Goal: Task Accomplishment & Management: Complete application form

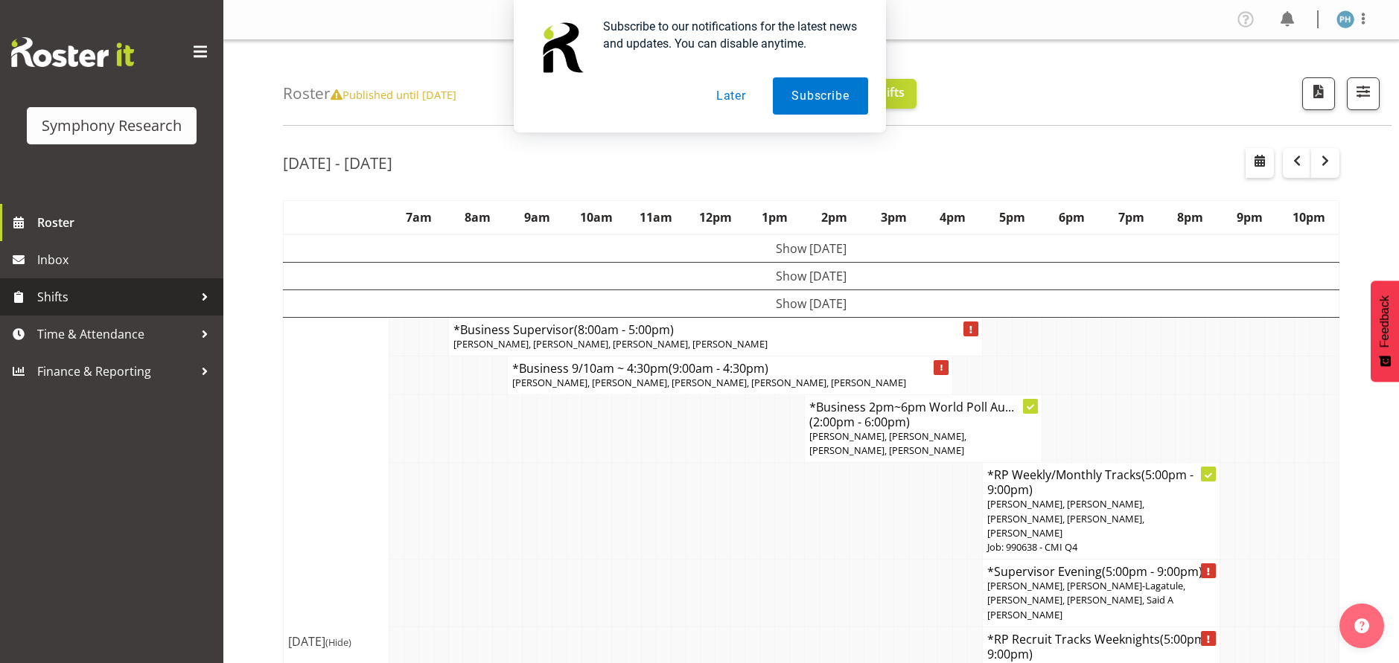
click at [164, 298] on span "Shifts" at bounding box center [115, 297] width 156 height 22
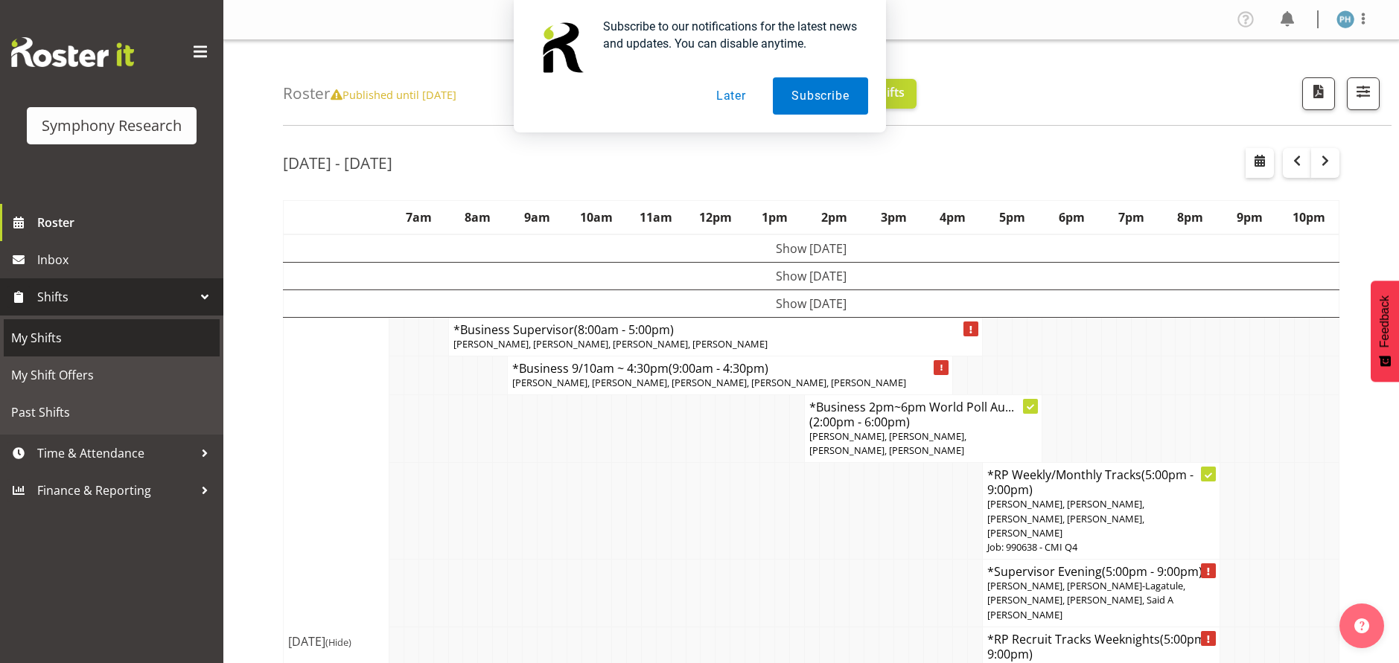
click at [124, 330] on span "My Shifts" at bounding box center [111, 338] width 201 height 22
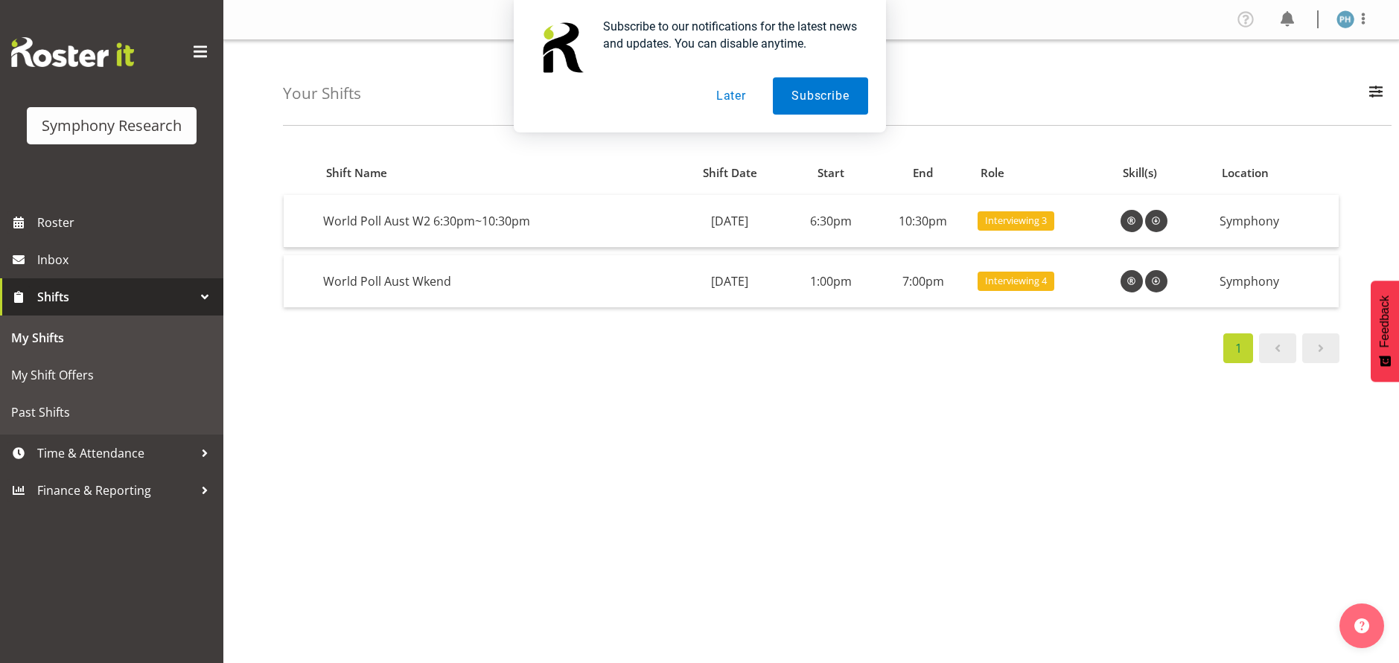
click at [728, 102] on button "Later" at bounding box center [730, 95] width 67 height 37
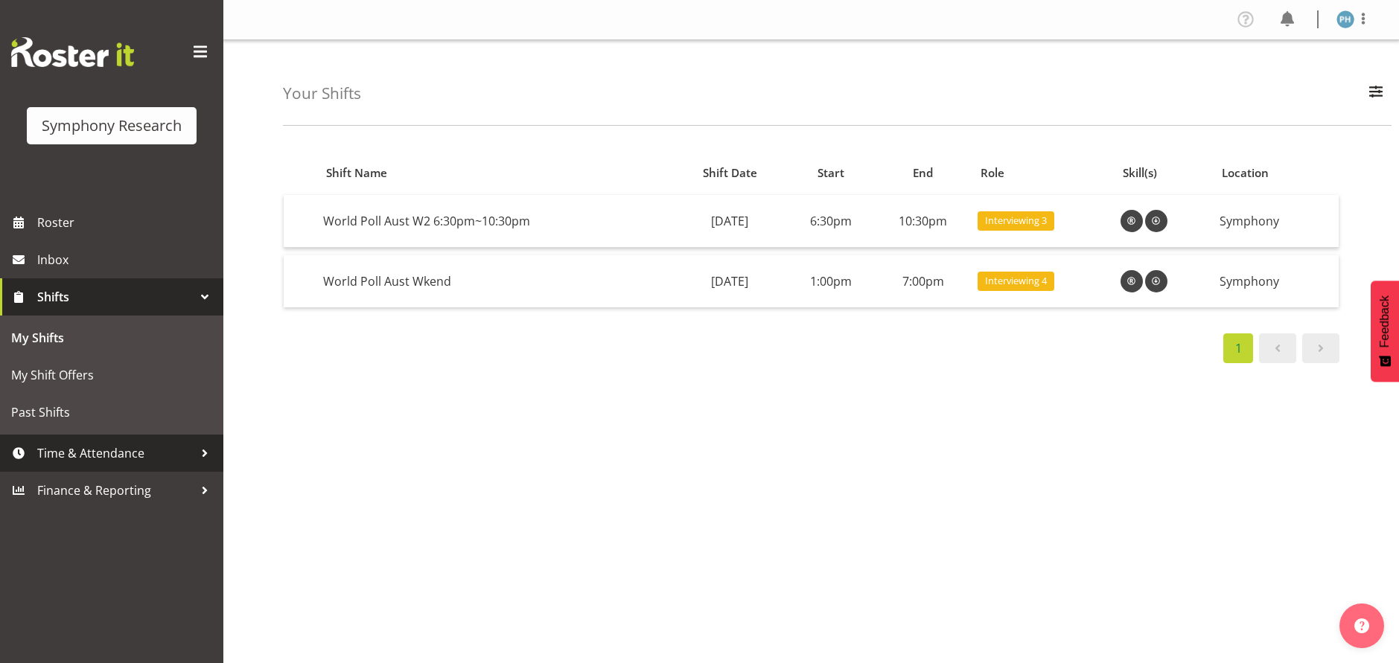
click at [208, 451] on div at bounding box center [205, 453] width 22 height 22
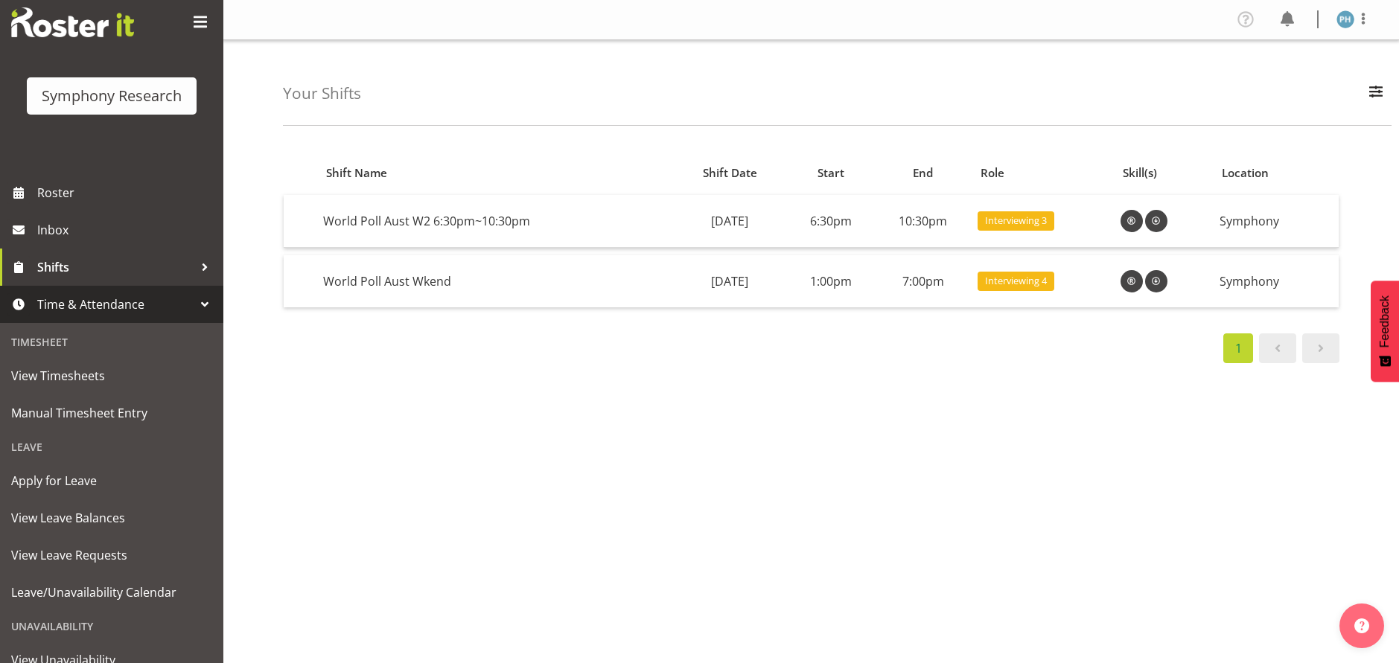
scroll to position [124, 0]
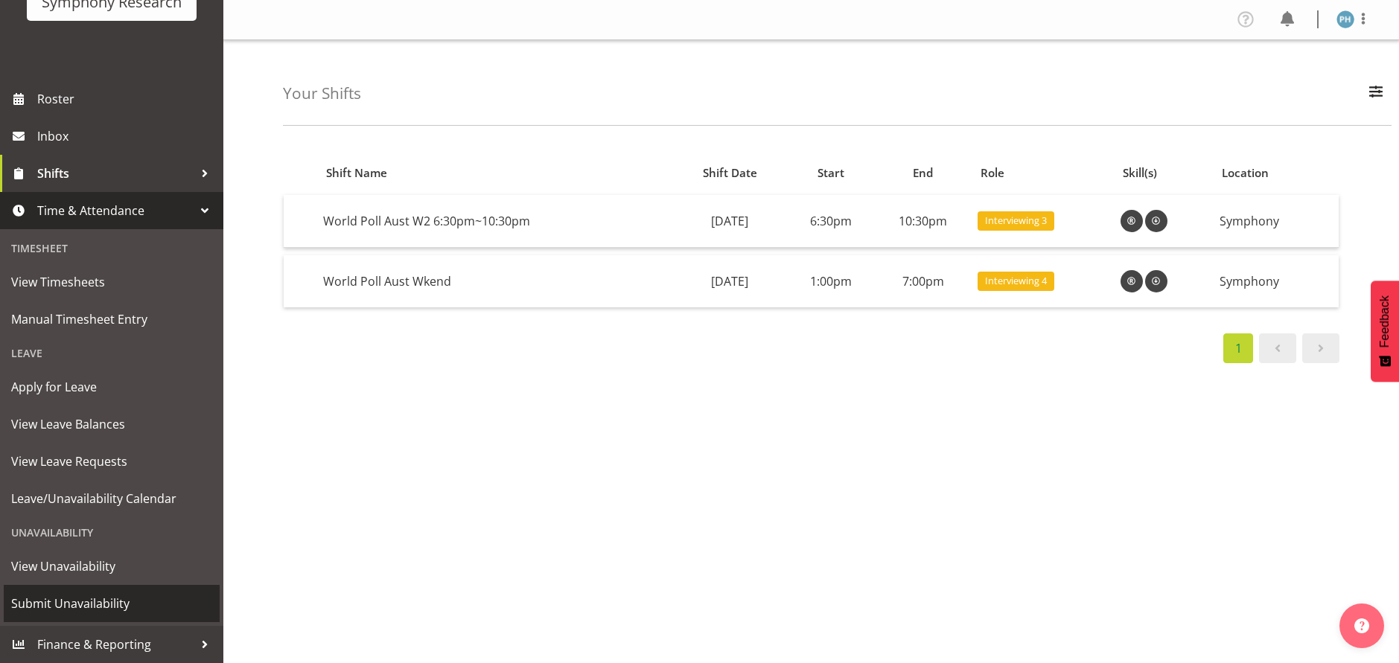
click at [136, 606] on span "Submit Unavailability" at bounding box center [111, 603] width 201 height 22
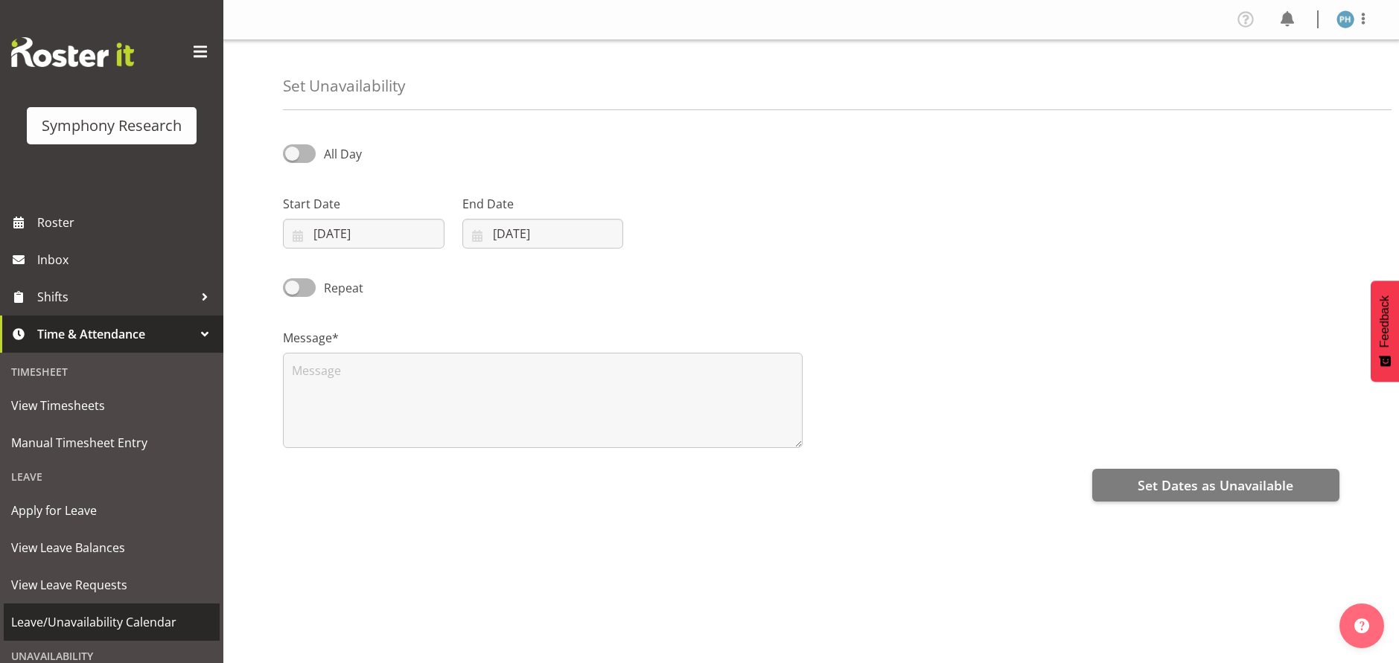
select select "9"
select select "2025"
click at [380, 238] on input "09/10/2025" at bounding box center [364, 234] width 162 height 30
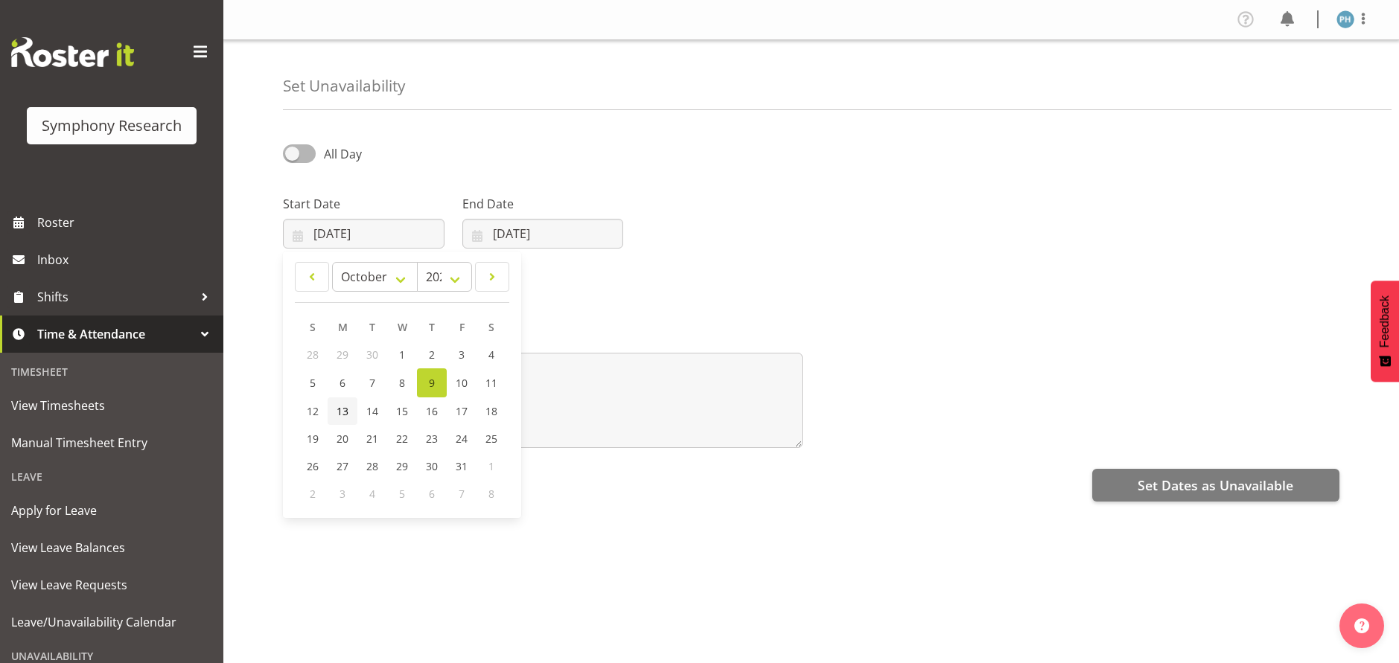
click at [343, 418] on span "13" at bounding box center [342, 411] width 12 height 14
type input "13/10/2025"
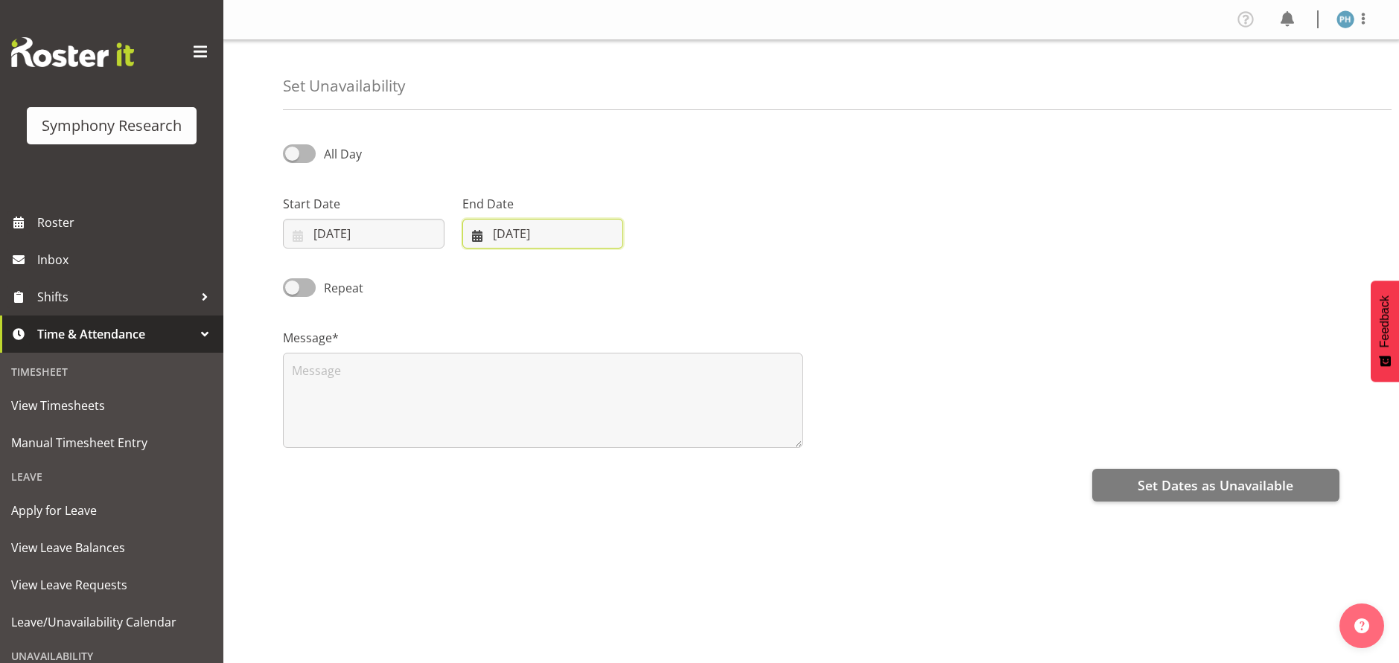
click at [513, 240] on input "[DATE]" at bounding box center [543, 234] width 162 height 30
click at [527, 406] on span "13" at bounding box center [522, 411] width 12 height 14
type input "13/10/2025"
click at [475, 394] on textarea at bounding box center [543, 400] width 520 height 95
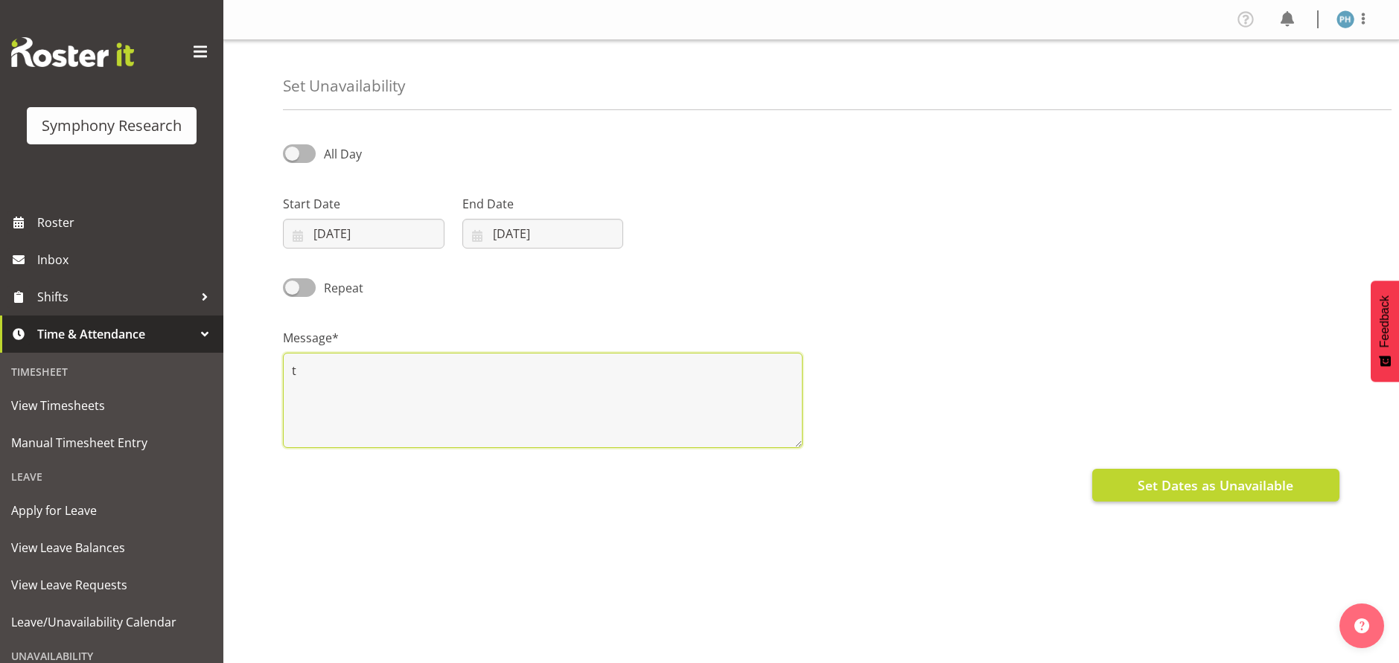
type textarea "t"
click at [1188, 487] on span "Set Dates as Unavailable" at bounding box center [1215, 485] width 156 height 19
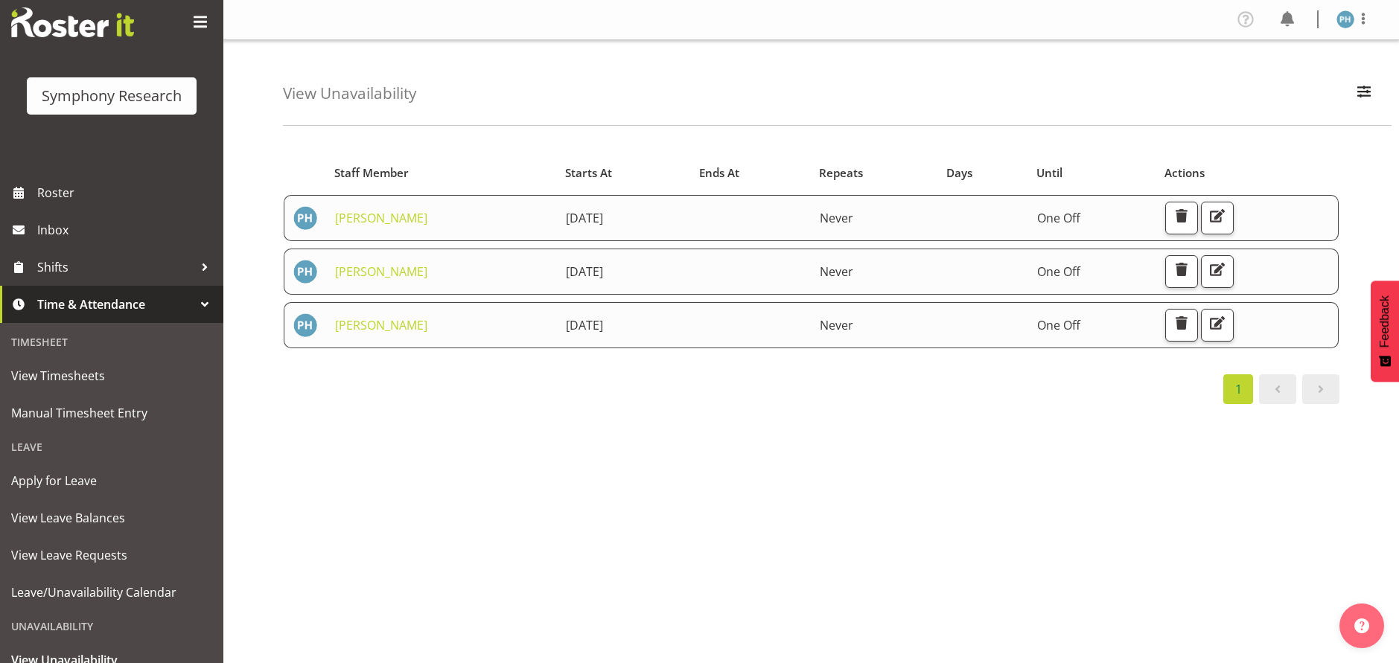
scroll to position [124, 0]
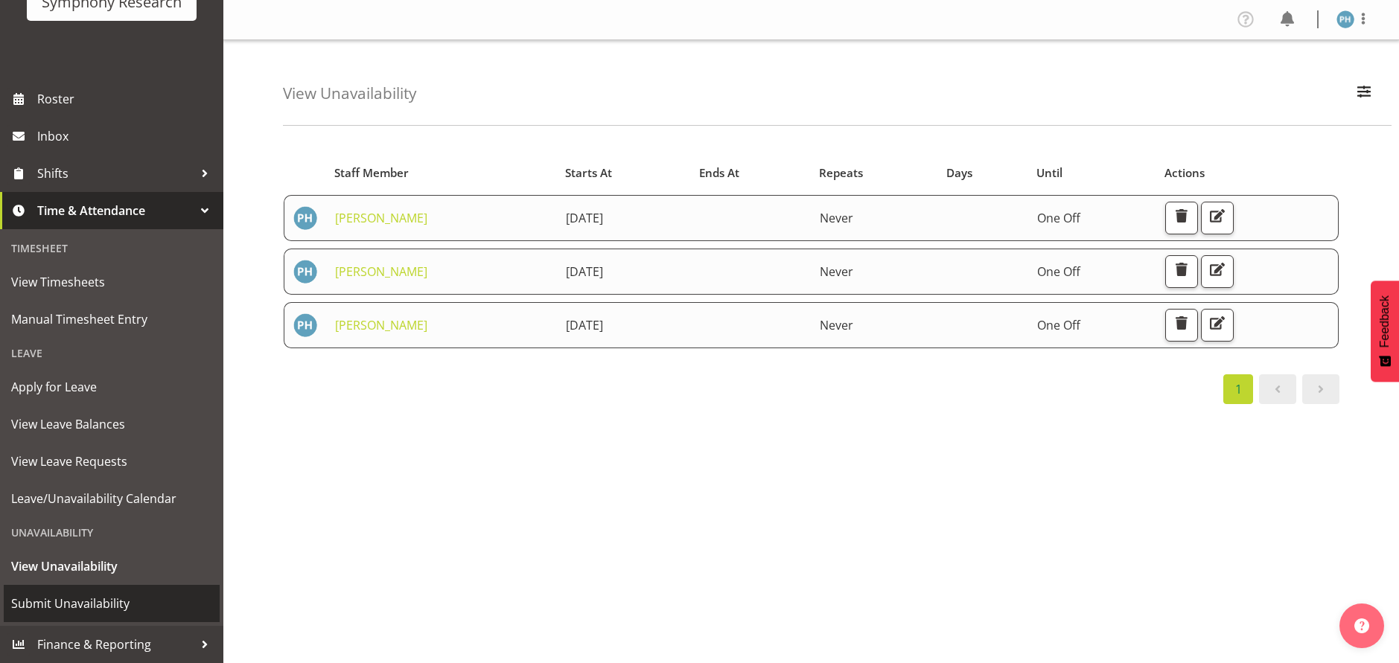
click at [147, 605] on span "Submit Unavailability" at bounding box center [111, 603] width 201 height 22
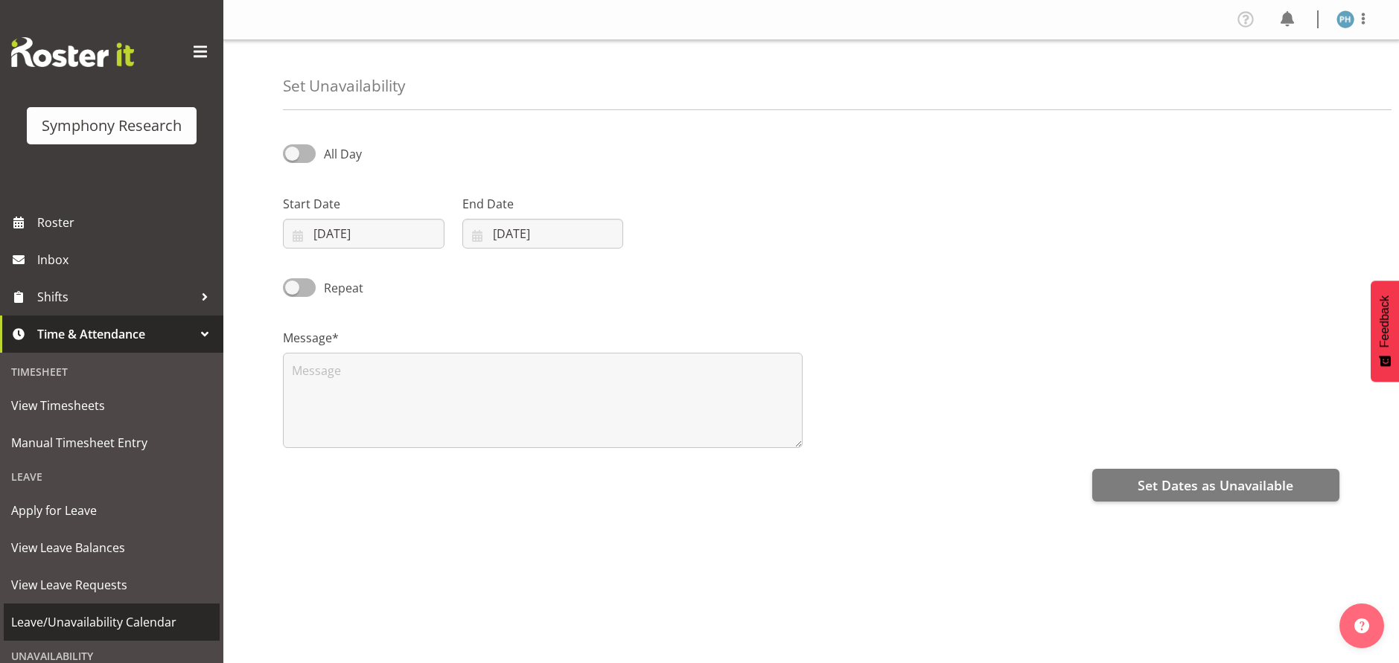
select select "9"
select select "2025"
click at [403, 246] on input "[DATE]" at bounding box center [364, 234] width 162 height 30
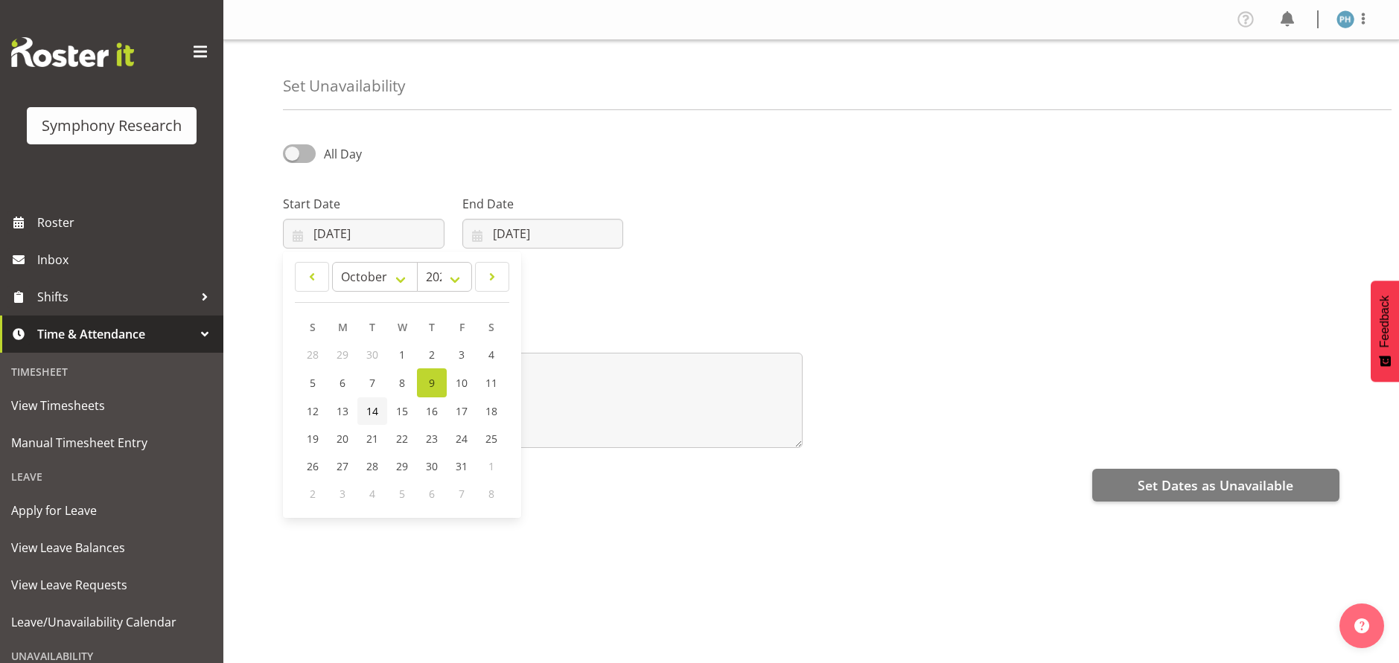
click at [377, 418] on span "14" at bounding box center [372, 411] width 12 height 14
type input "14/10/2025"
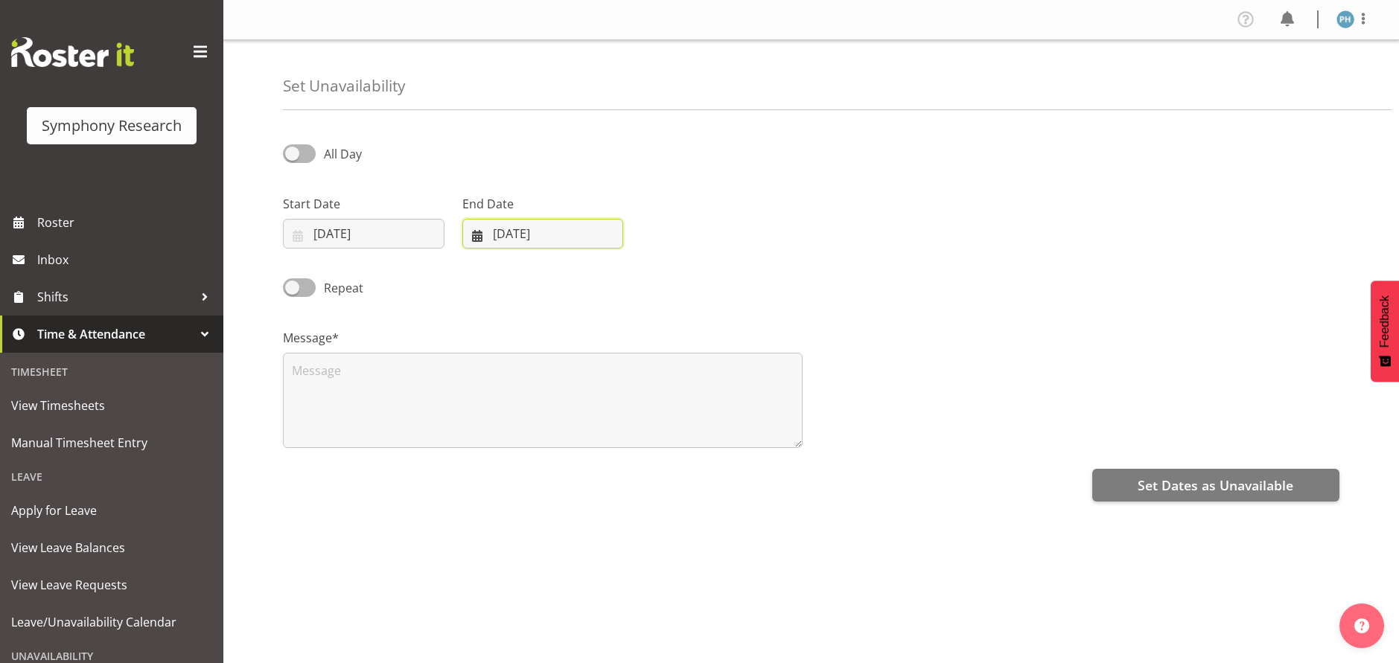
click at [541, 234] on input "09/10/2025" at bounding box center [543, 234] width 162 height 30
click at [550, 418] on span "14" at bounding box center [552, 411] width 12 height 14
type input "14/10/2025"
drag, startPoint x: 456, startPoint y: 386, endPoint x: 450, endPoint y: 379, distance: 9.0
click at [450, 379] on textarea at bounding box center [543, 400] width 520 height 95
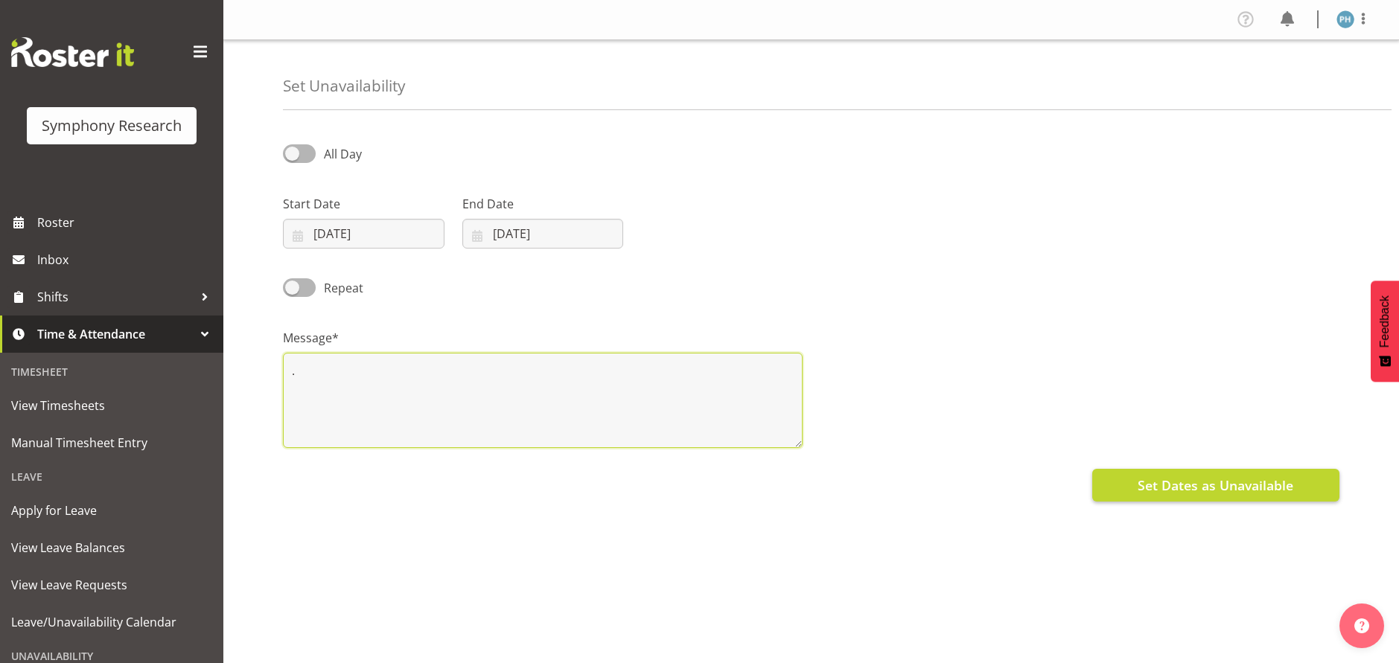
type textarea "."
click at [1202, 487] on span "Set Dates as Unavailable" at bounding box center [1215, 485] width 156 height 19
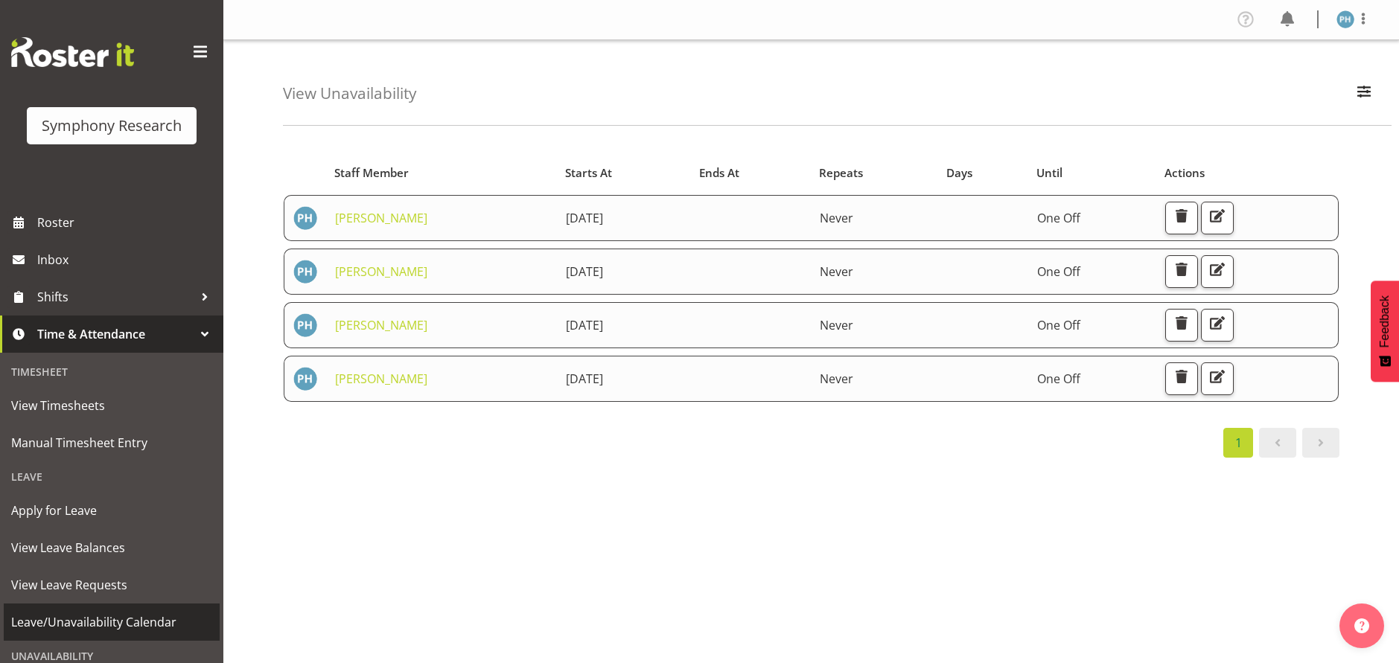
click at [204, 641] on link "Leave/Unavailability Calendar" at bounding box center [112, 622] width 216 height 37
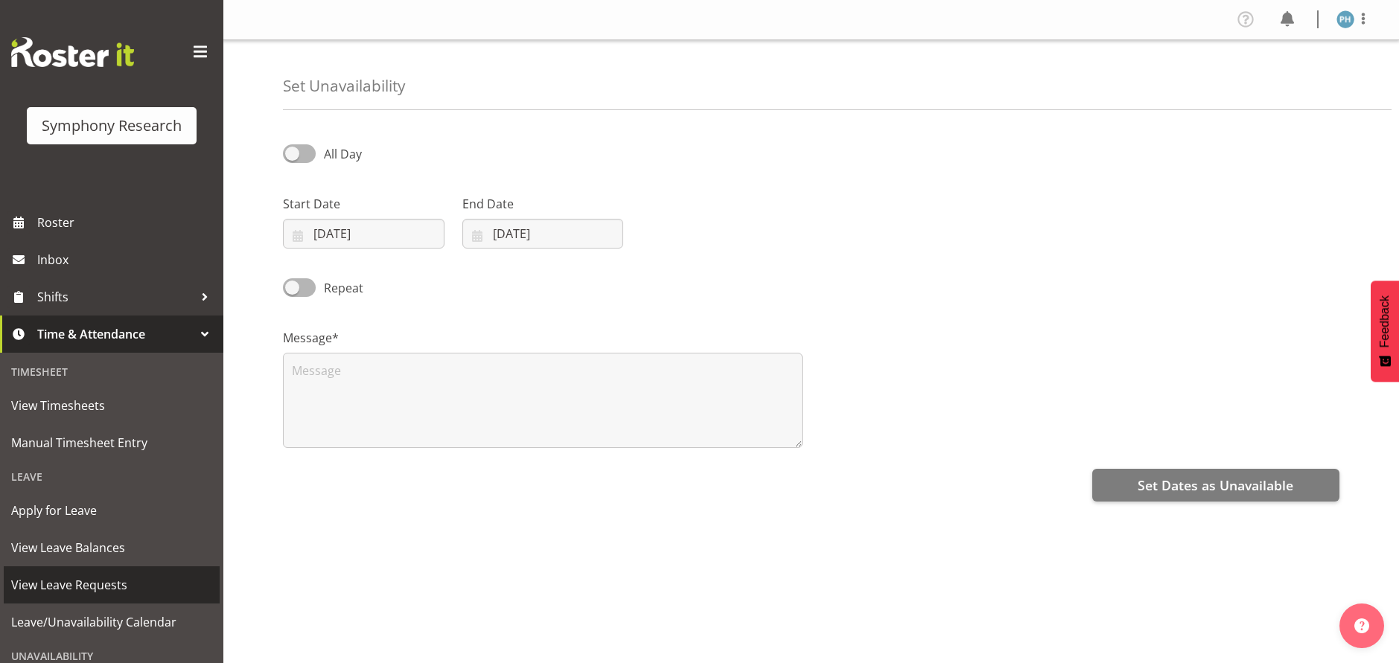
select select "9"
select select "2025"
click at [386, 234] on input "09/10/2025" at bounding box center [364, 234] width 162 height 30
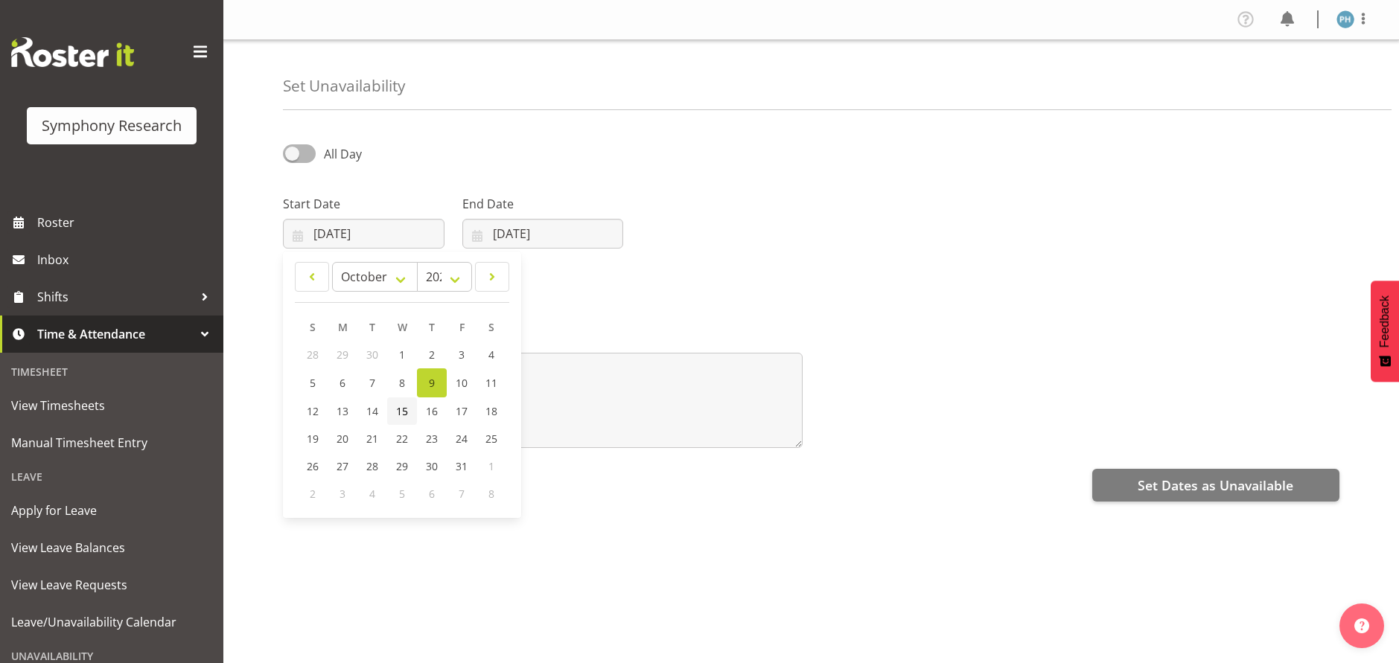
click at [396, 416] on span "15" at bounding box center [402, 411] width 12 height 14
type input "15/10/2025"
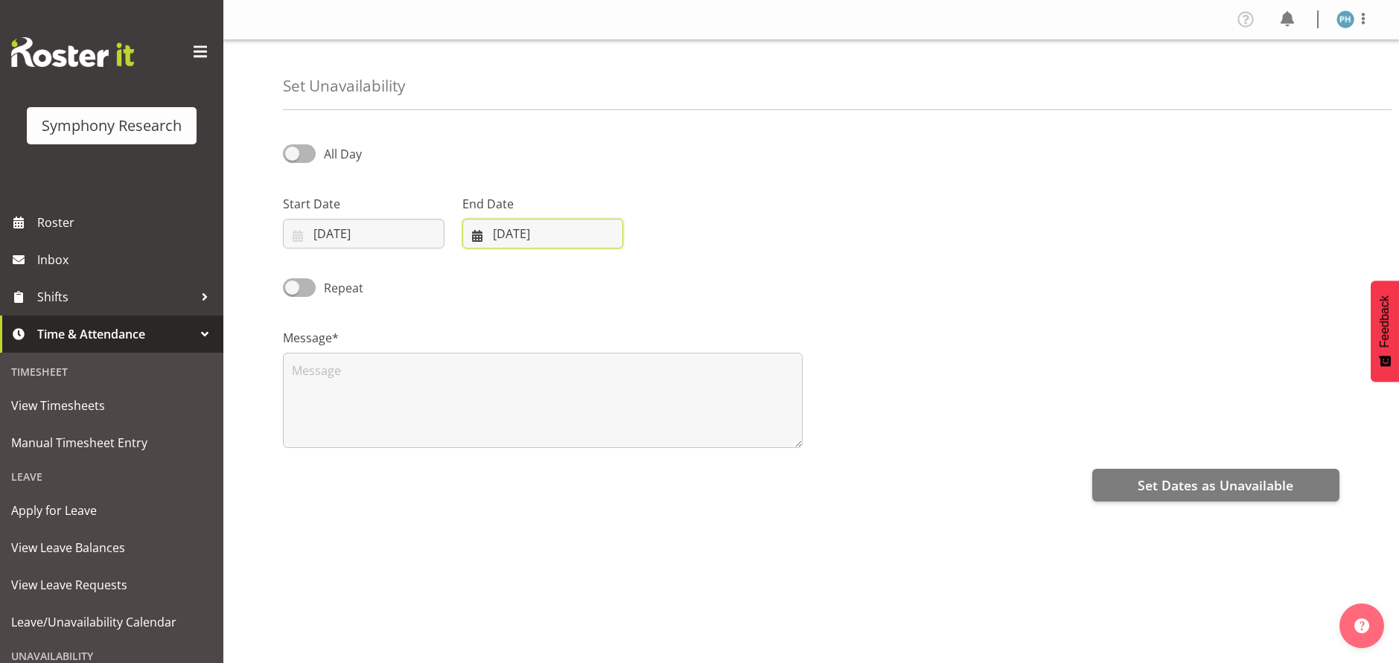
click at [517, 233] on input "[DATE]" at bounding box center [543, 234] width 162 height 30
click at [579, 415] on span "15" at bounding box center [581, 411] width 12 height 14
type input "15/10/2025"
click at [472, 406] on textarea at bounding box center [543, 400] width 520 height 95
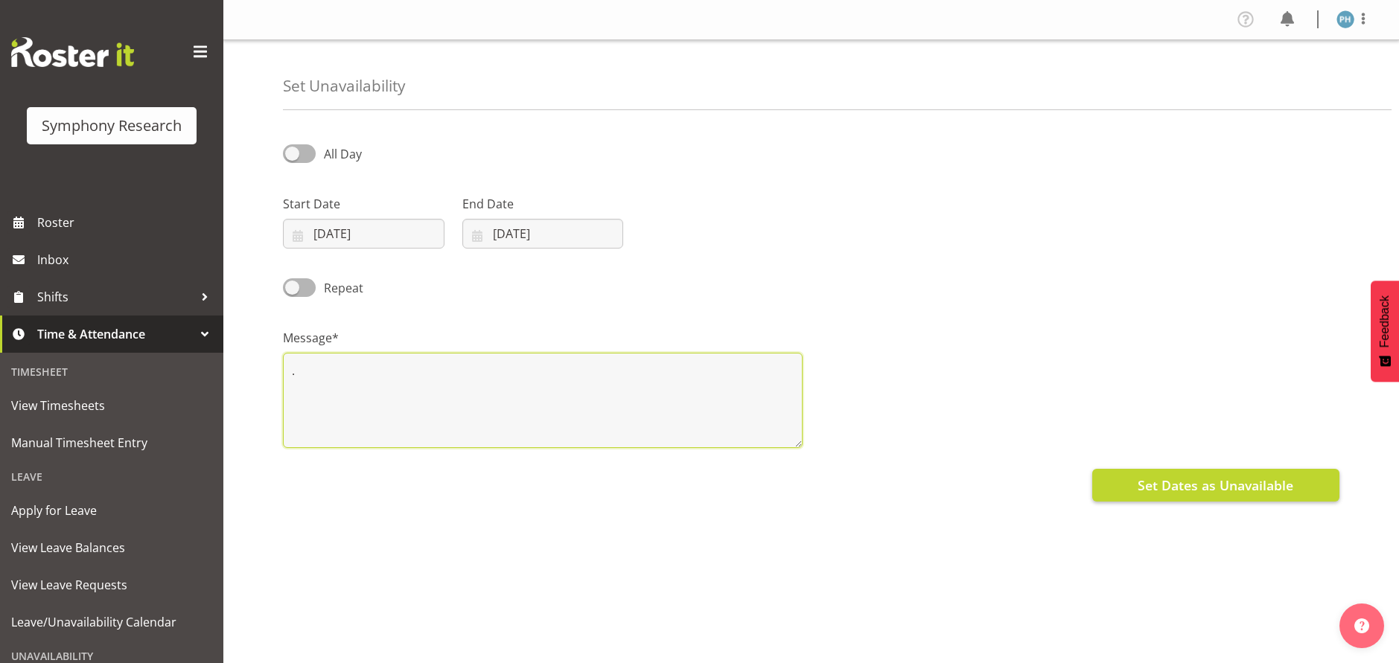
type textarea "."
click at [1143, 493] on span "Set Dates as Unavailable" at bounding box center [1215, 485] width 156 height 19
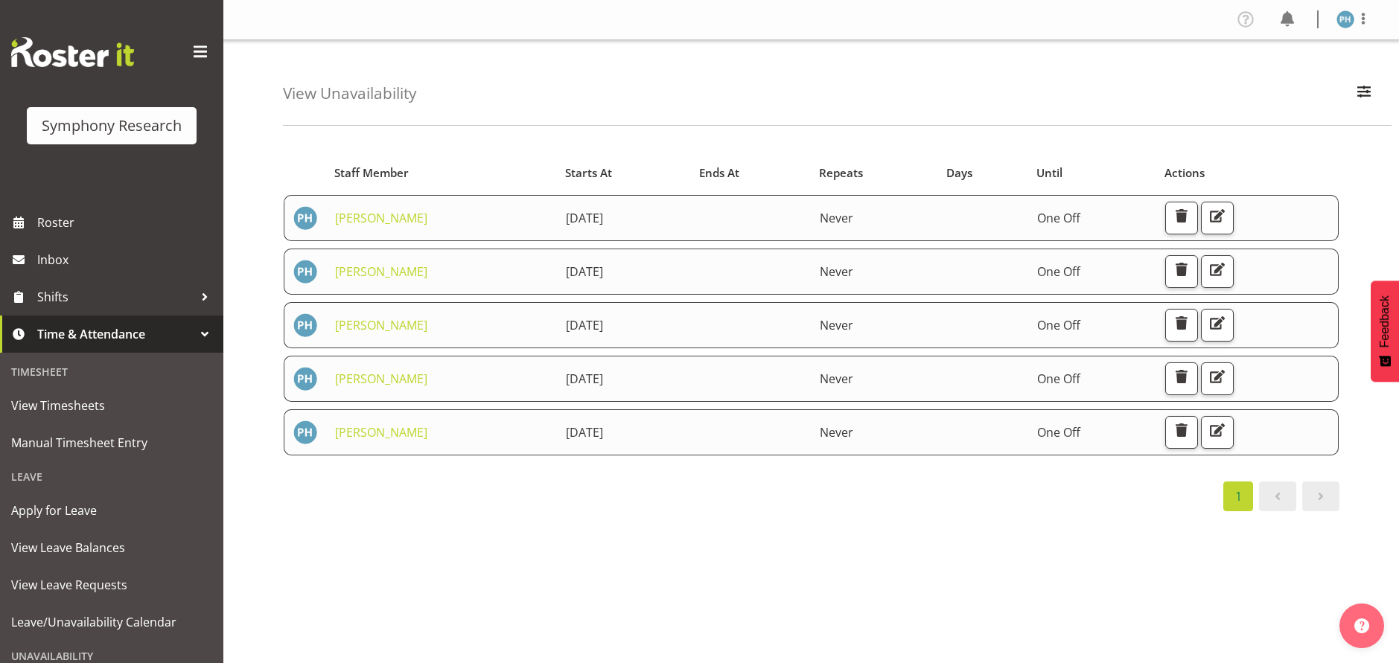
click at [200, 334] on div at bounding box center [205, 334] width 22 height 22
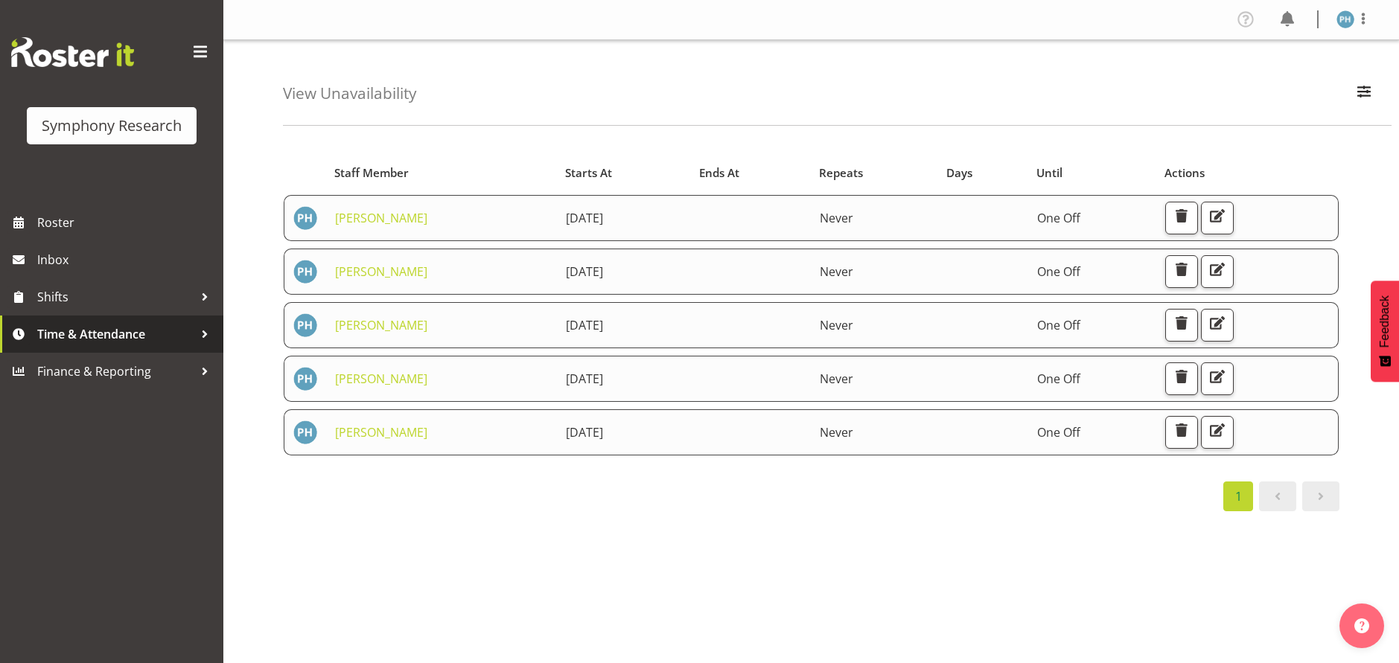
click at [198, 337] on div at bounding box center [205, 334] width 22 height 22
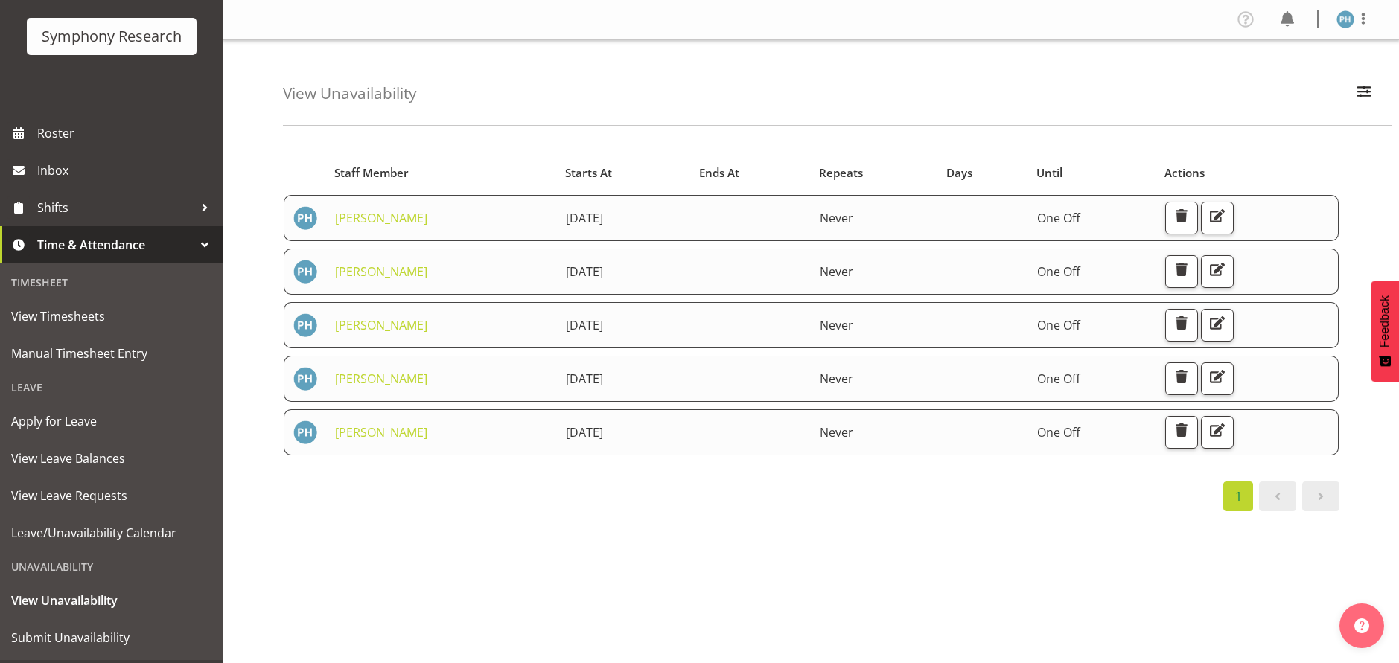
scroll to position [109, 0]
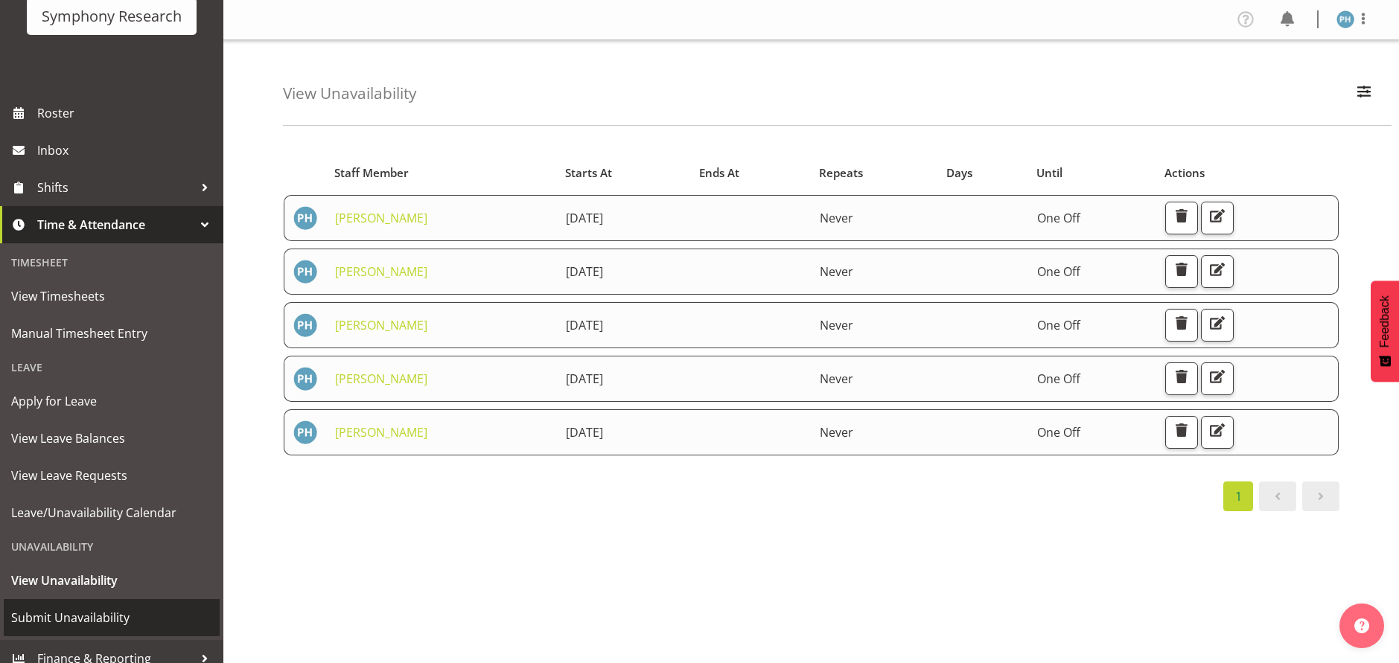
click at [160, 620] on span "Submit Unavailability" at bounding box center [111, 618] width 201 height 22
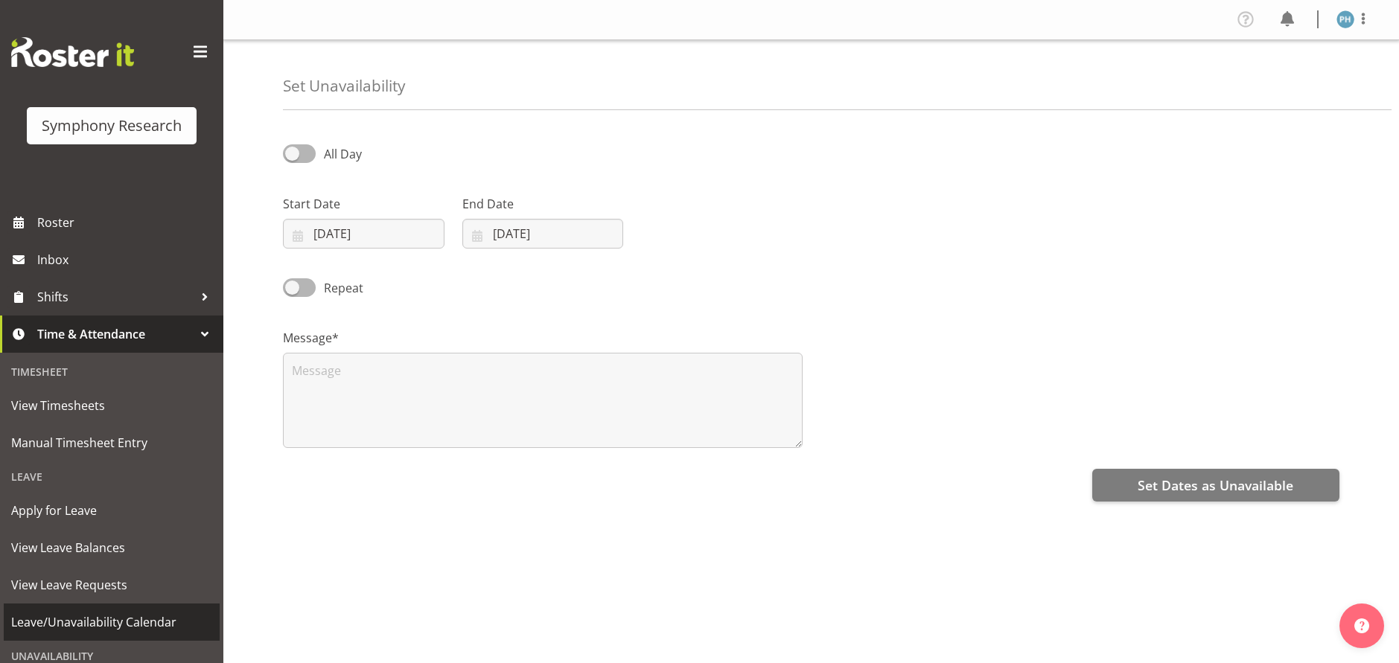
select select "9"
select select "2025"
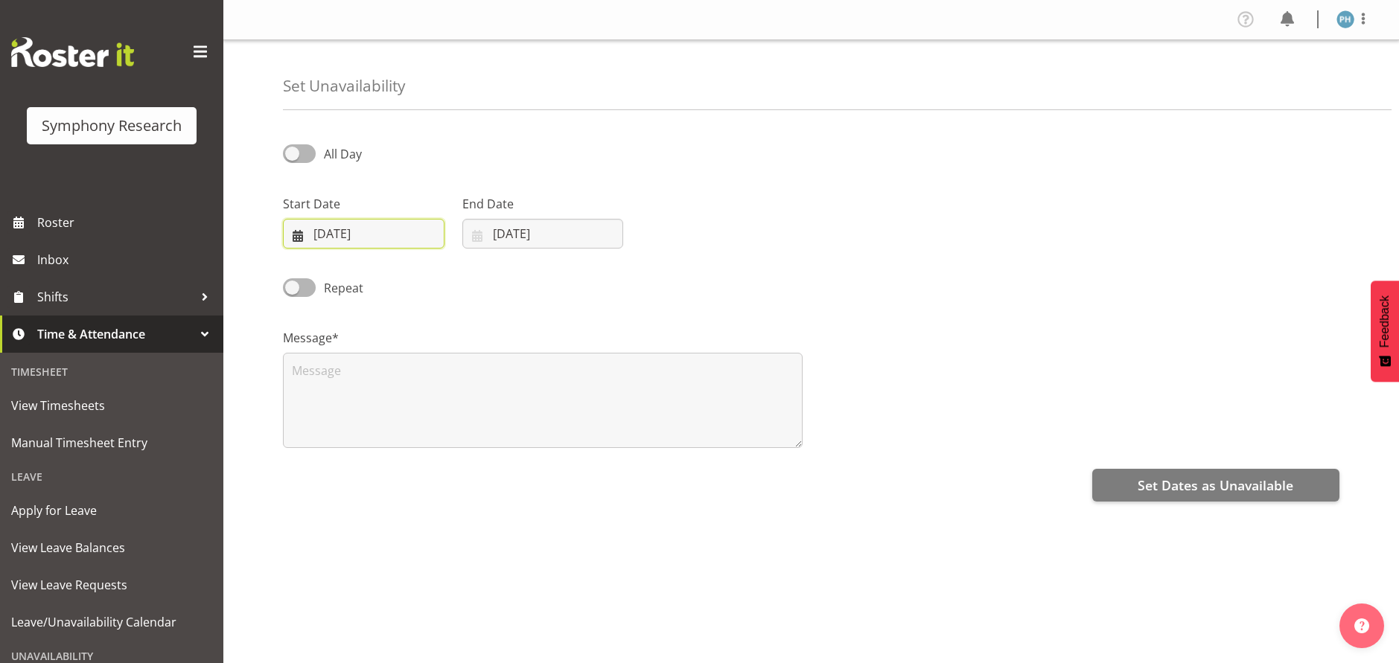
click at [376, 236] on input "[DATE]" at bounding box center [364, 234] width 162 height 30
click at [437, 406] on span "16" at bounding box center [432, 411] width 12 height 14
type input "[DATE]"
click at [517, 230] on input "[DATE]" at bounding box center [543, 234] width 162 height 30
click at [620, 415] on link "16" at bounding box center [611, 411] width 30 height 28
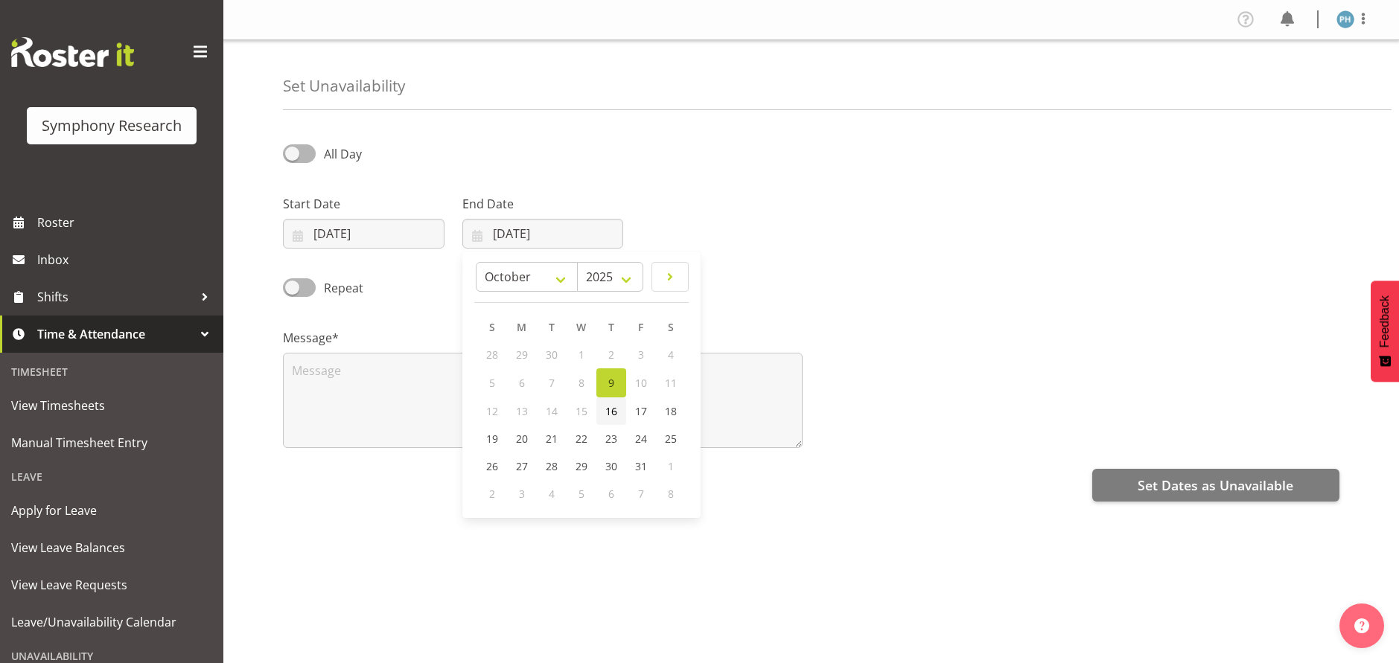
type input "[DATE]"
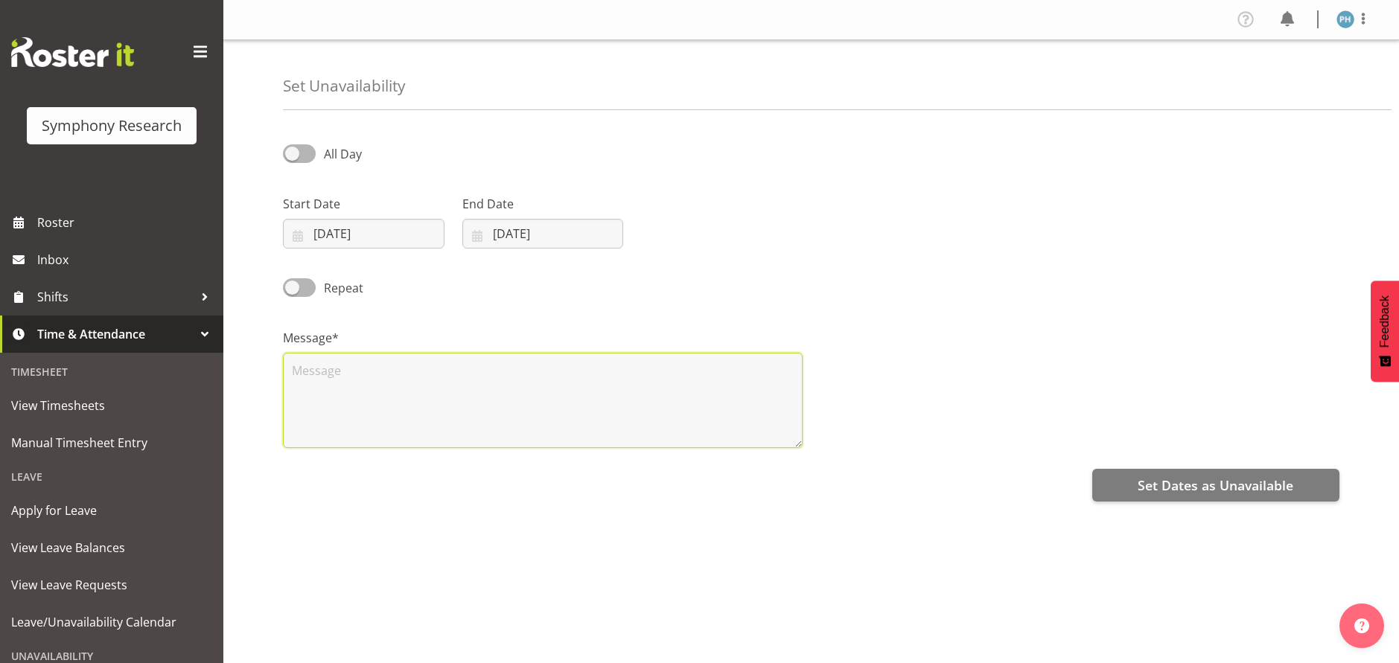
click at [491, 385] on textarea at bounding box center [543, 400] width 520 height 95
type textarea "."
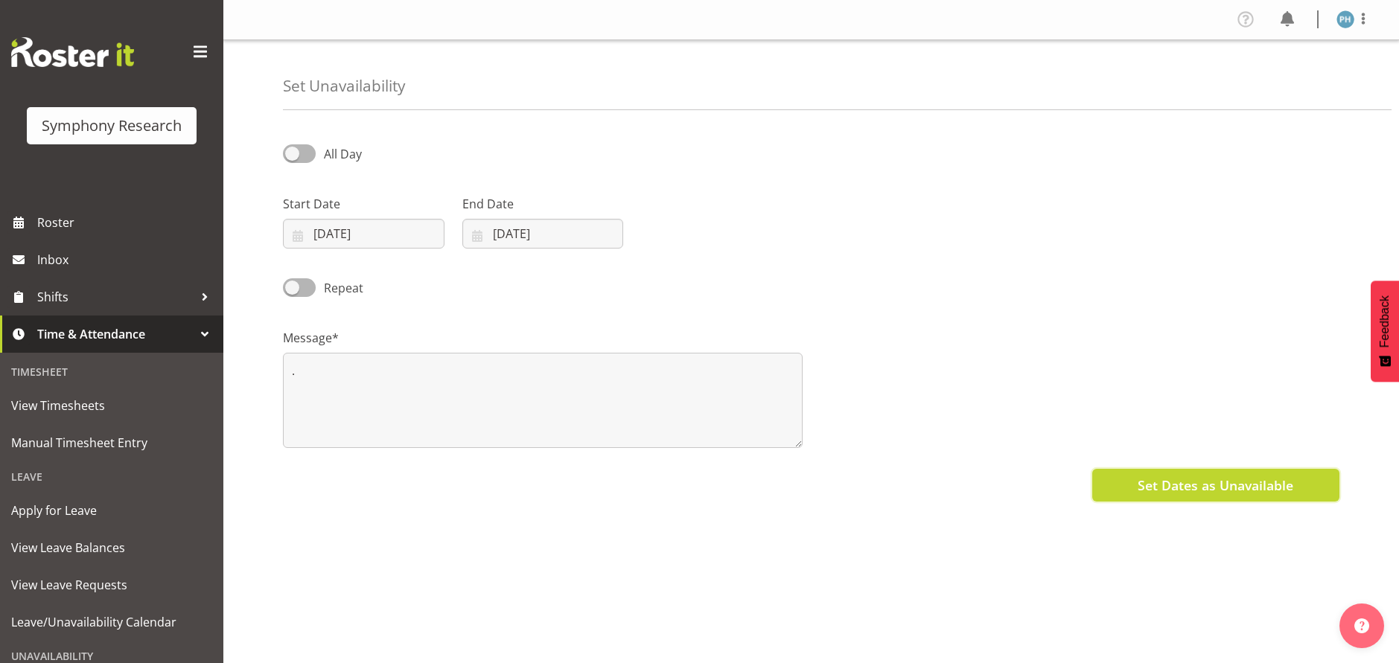
click at [1172, 496] on button "Set Dates as Unavailable" at bounding box center [1215, 485] width 247 height 33
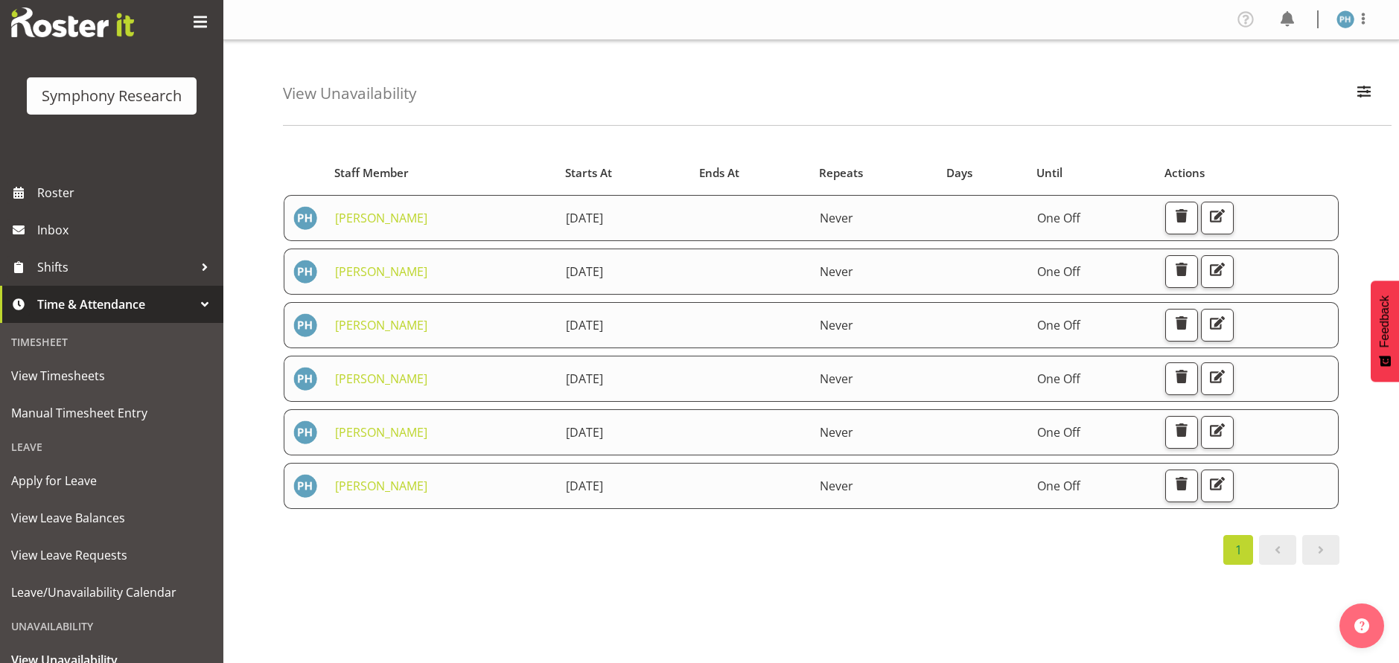
scroll to position [124, 0]
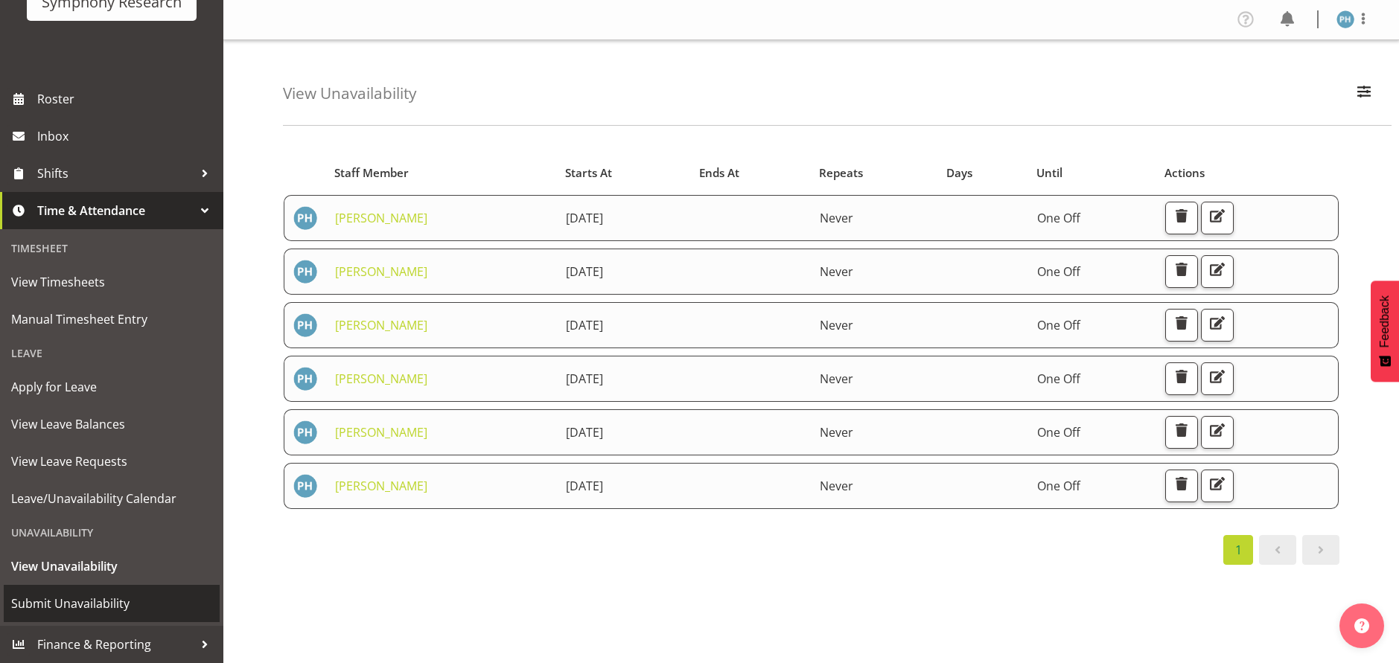
click at [137, 595] on span "Submit Unavailability" at bounding box center [111, 603] width 201 height 22
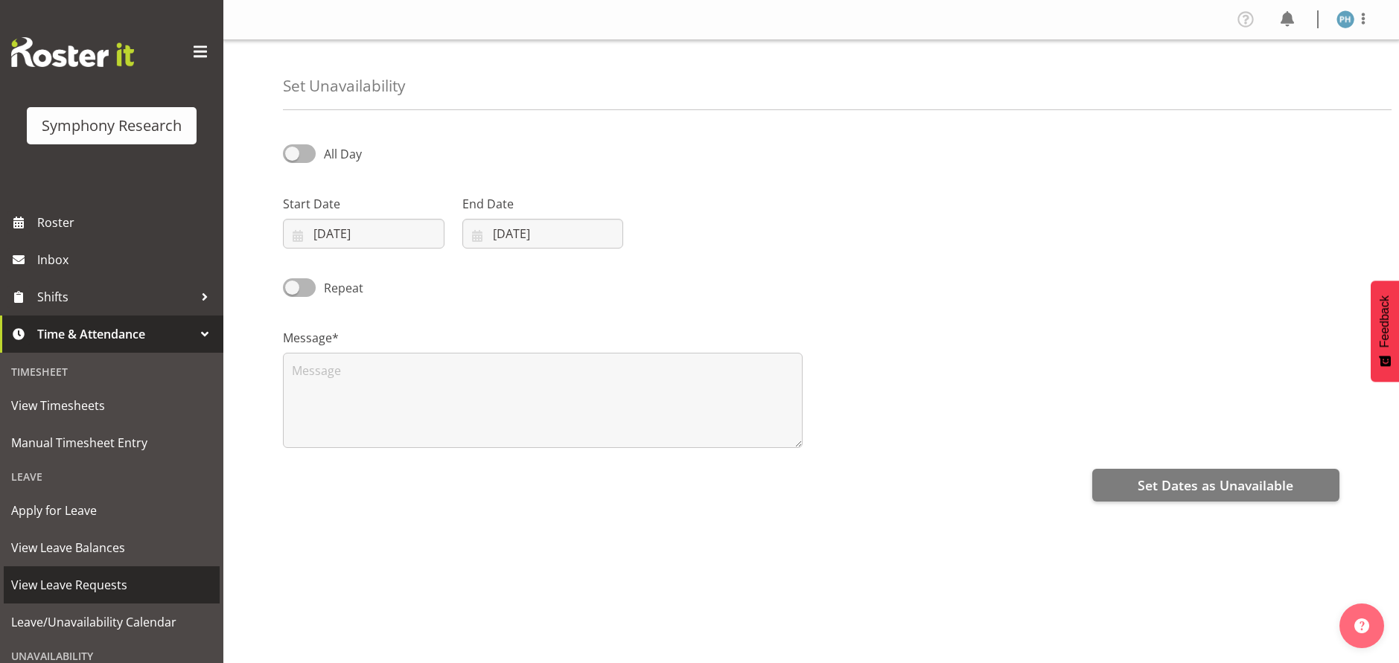
select select "9"
select select "2025"
click at [370, 231] on input "09/10/2025" at bounding box center [364, 234] width 162 height 30
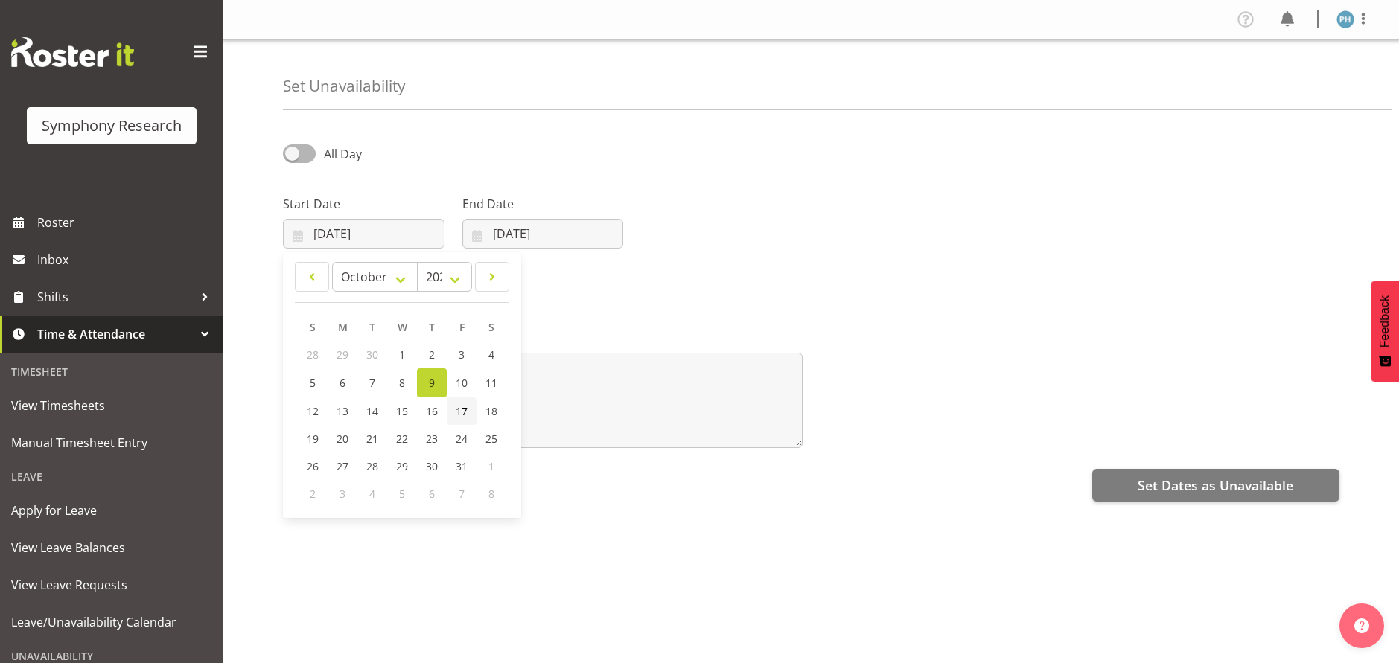
click at [456, 412] on span "17" at bounding box center [462, 411] width 12 height 14
type input "17/10/2025"
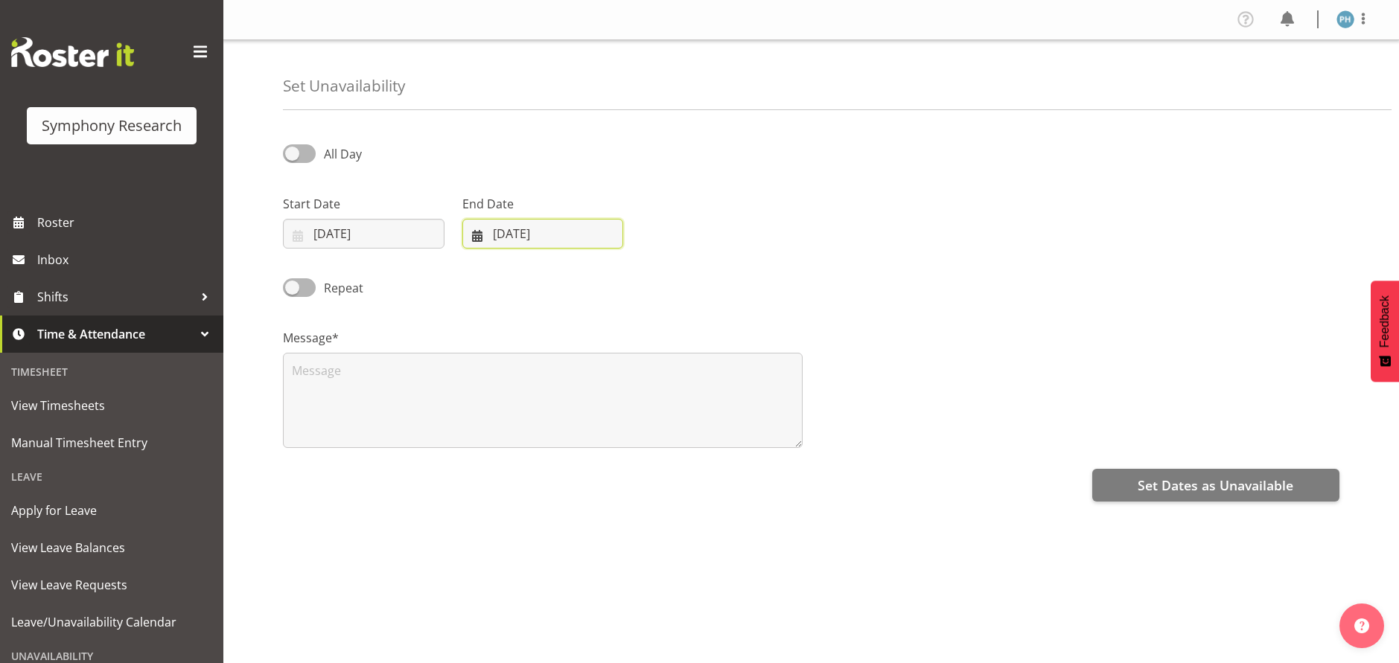
click at [525, 231] on input "[DATE]" at bounding box center [543, 234] width 162 height 30
click at [636, 419] on link "17" at bounding box center [641, 411] width 30 height 28
type input "17/10/2025"
click at [598, 395] on textarea at bounding box center [543, 400] width 520 height 95
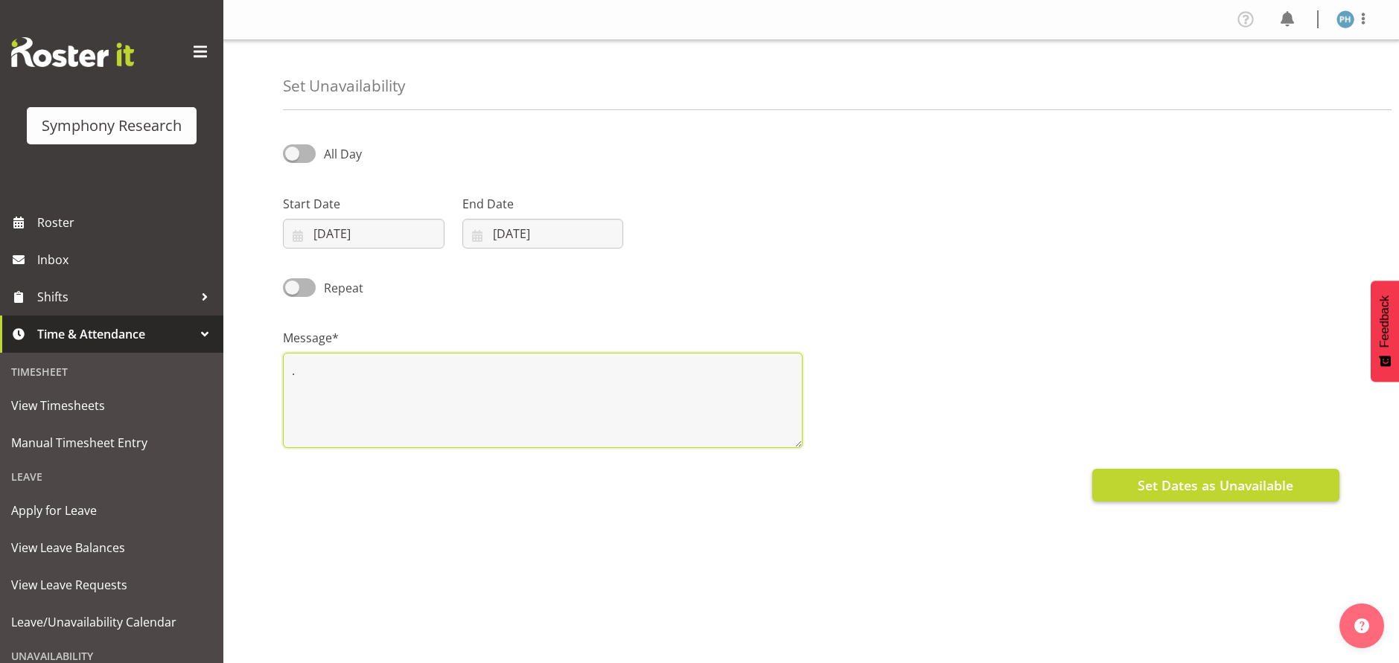
type textarea "."
click at [1115, 478] on button "Set Dates as Unavailable" at bounding box center [1215, 485] width 247 height 33
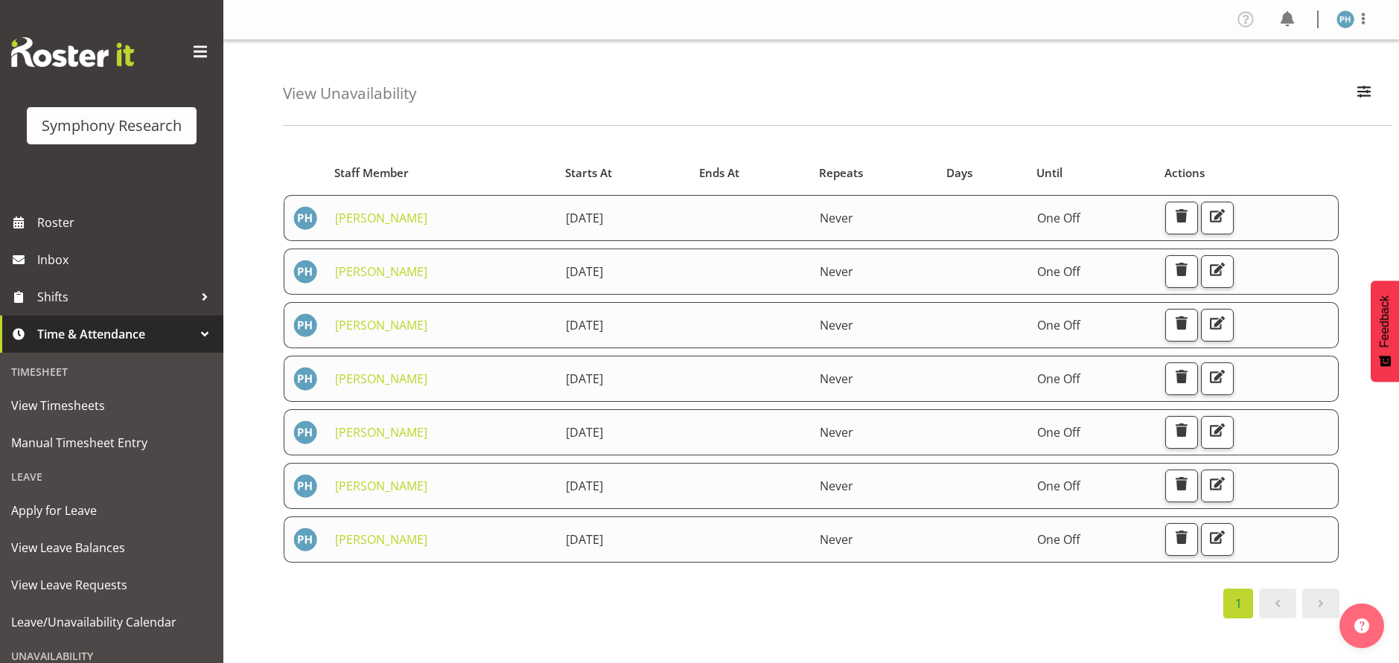
scroll to position [124, 0]
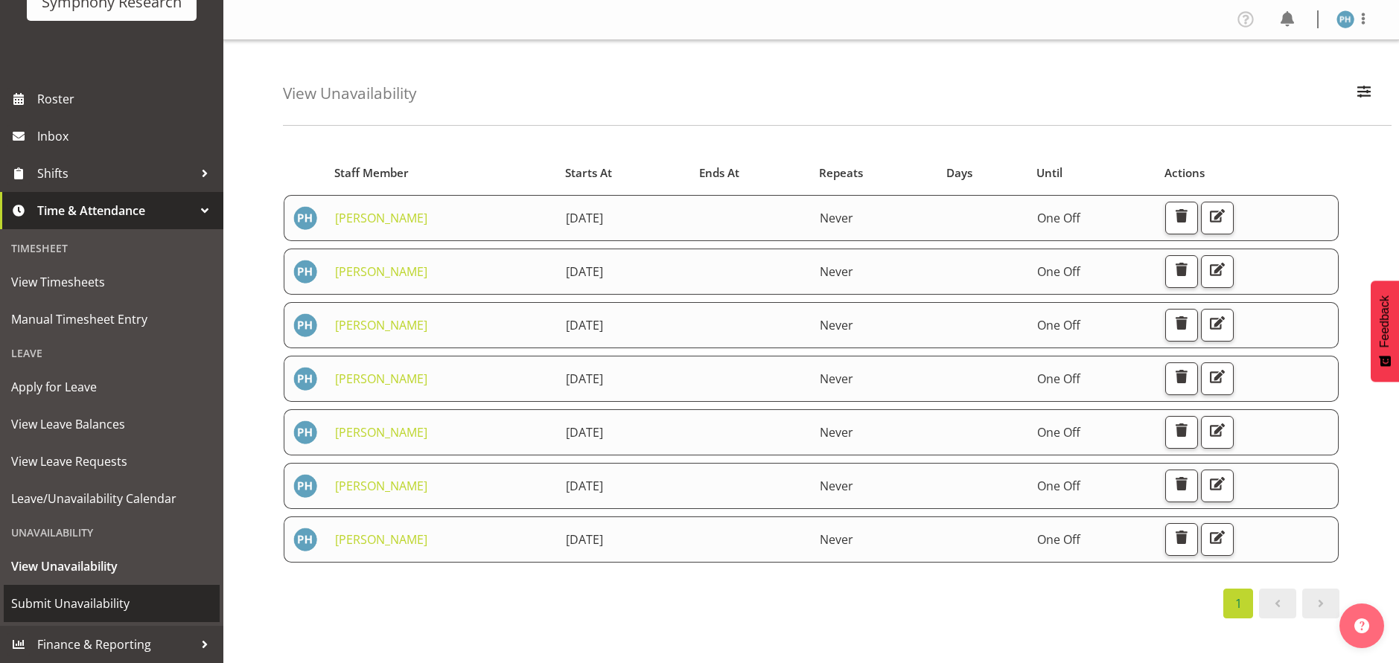
click at [146, 596] on span "Submit Unavailability" at bounding box center [111, 603] width 201 height 22
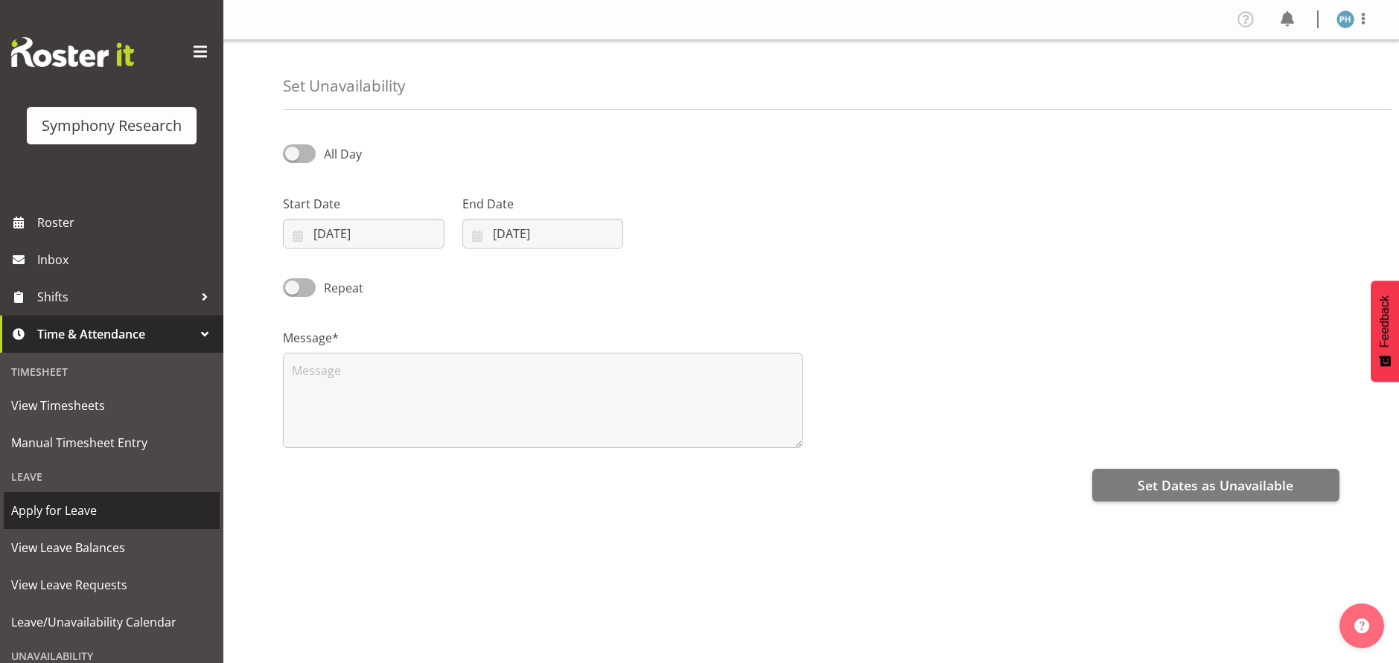
select select "9"
select select "2025"
click at [361, 234] on input "[DATE]" at bounding box center [364, 234] width 162 height 30
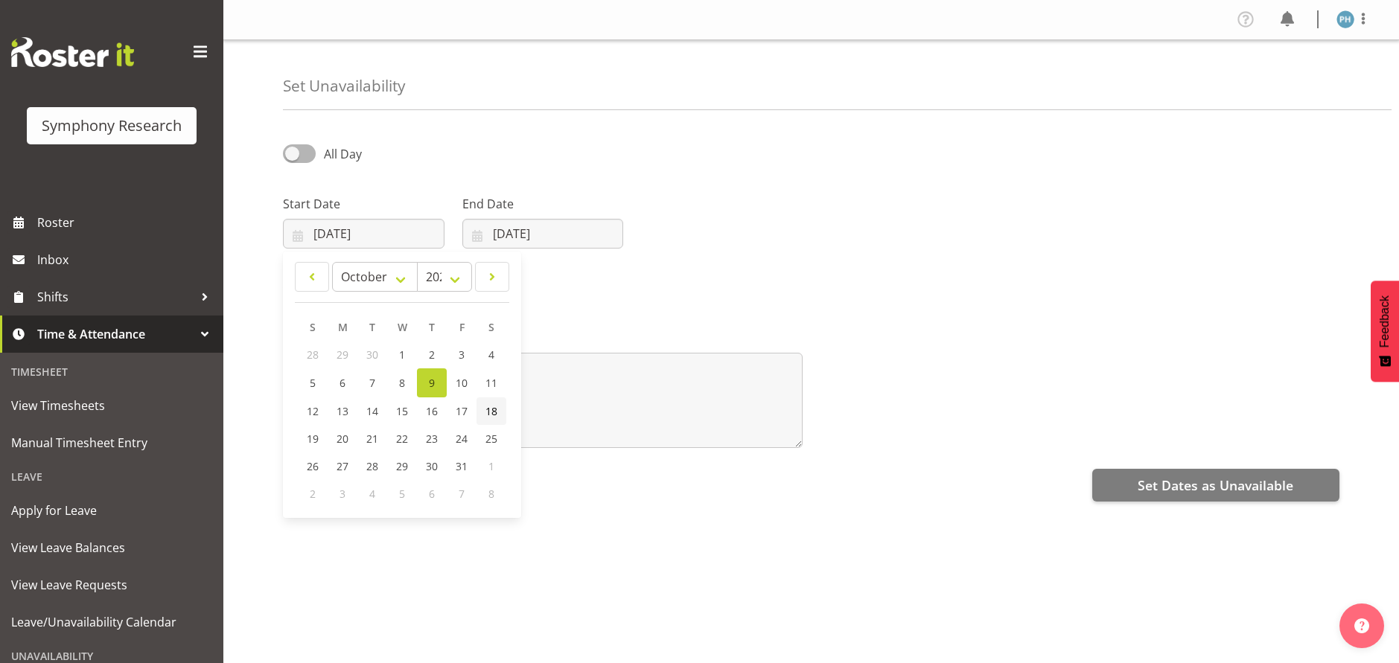
click at [489, 415] on span "18" at bounding box center [491, 411] width 12 height 14
type input "[DATE]"
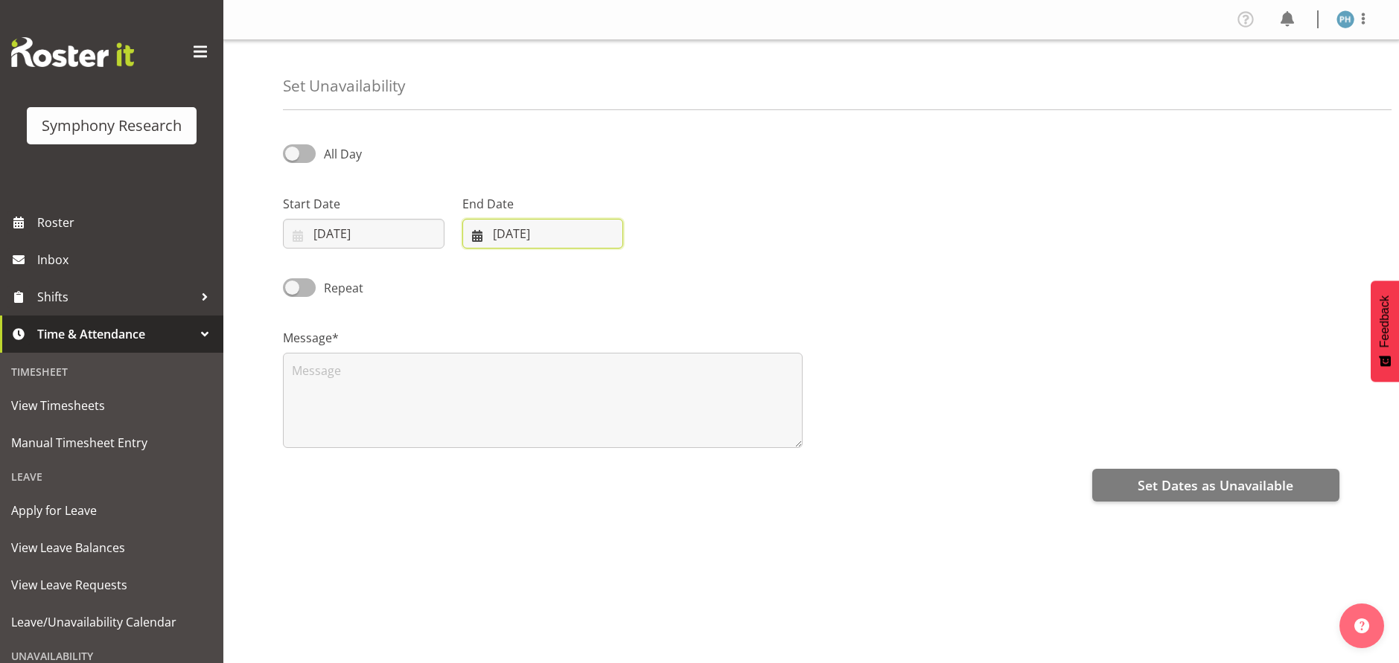
click at [506, 233] on input "[DATE]" at bounding box center [543, 234] width 162 height 30
click at [665, 415] on span "18" at bounding box center [671, 411] width 12 height 14
type input "[DATE]"
click at [461, 415] on textarea at bounding box center [543, 400] width 520 height 95
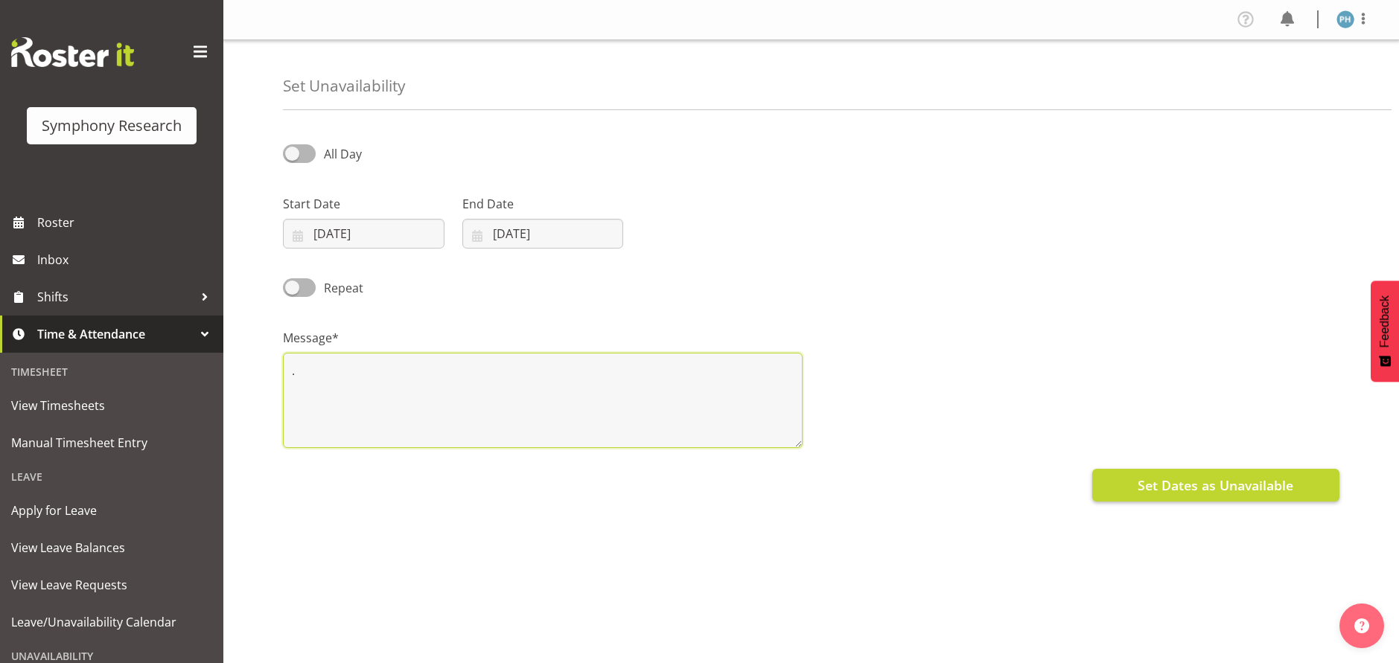
type textarea "."
click at [1288, 487] on span "Set Dates as Unavailable" at bounding box center [1215, 485] width 156 height 19
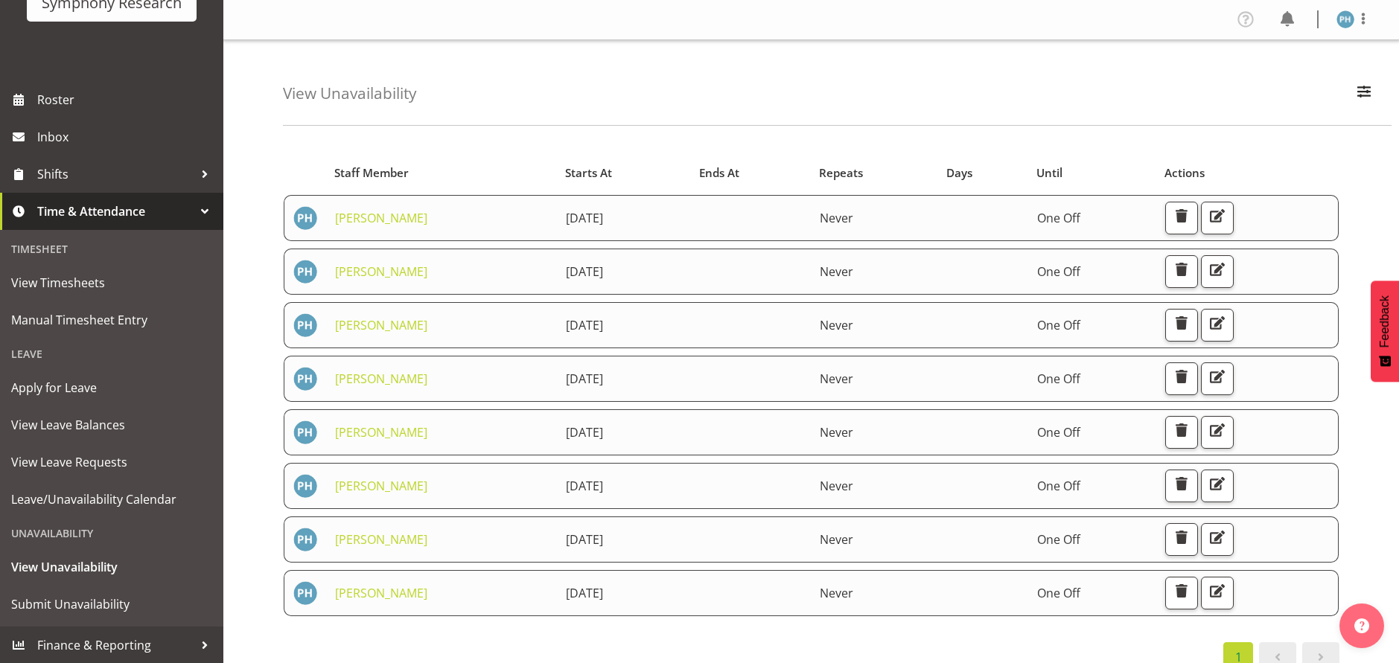
scroll to position [124, 0]
click at [141, 607] on span "Submit Unavailability" at bounding box center [111, 603] width 201 height 22
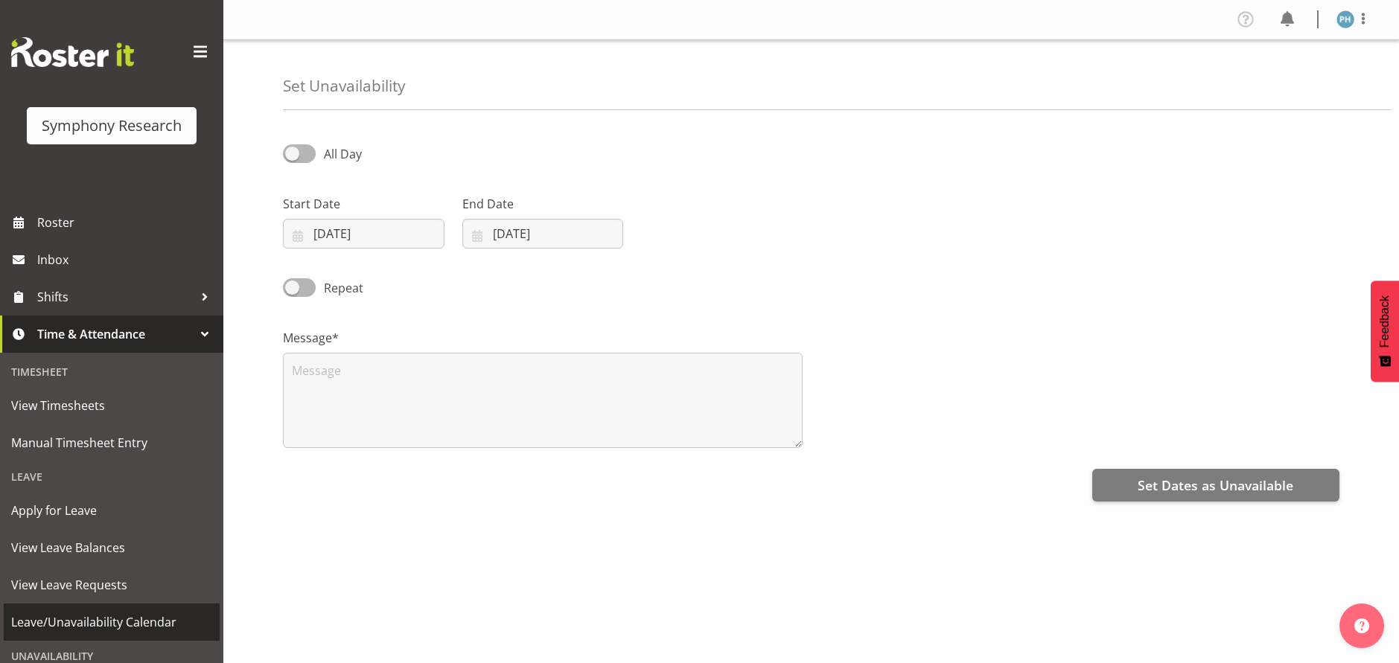
select select "9"
select select "2025"
click at [360, 232] on input "09/10/2025" at bounding box center [364, 234] width 162 height 30
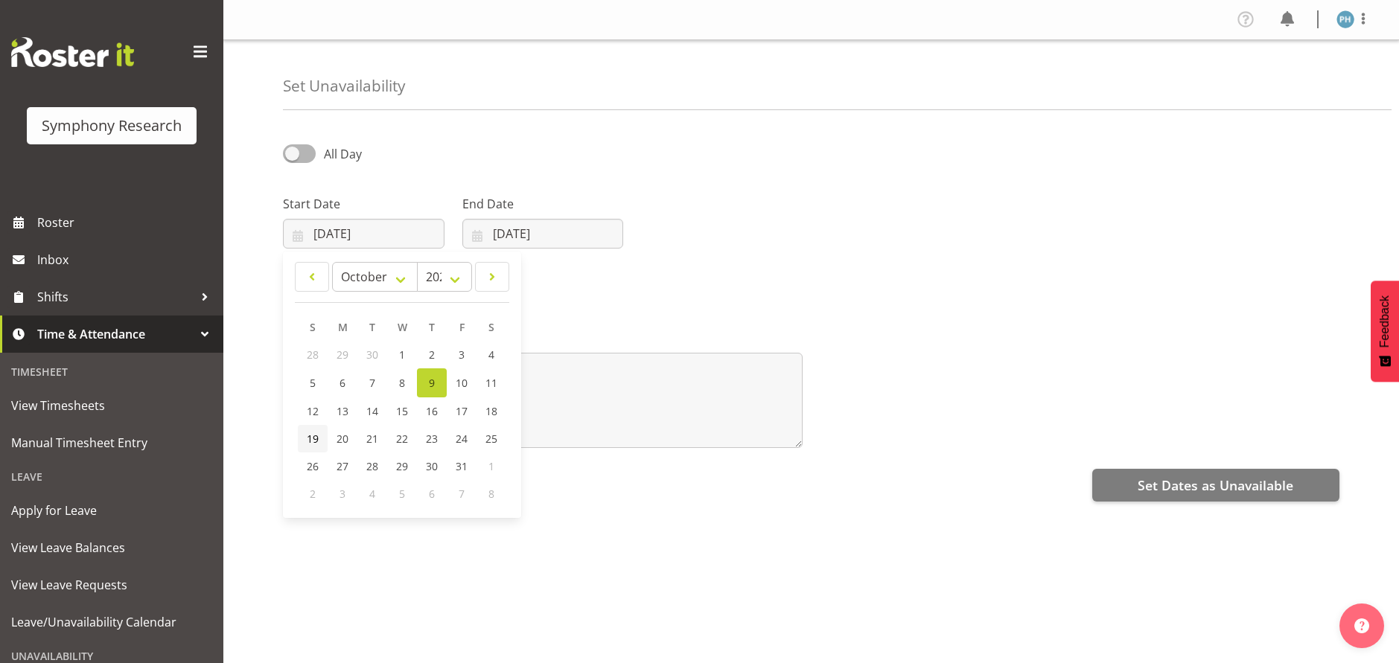
click at [314, 447] on link "19" at bounding box center [313, 439] width 30 height 28
type input "19/10/2025"
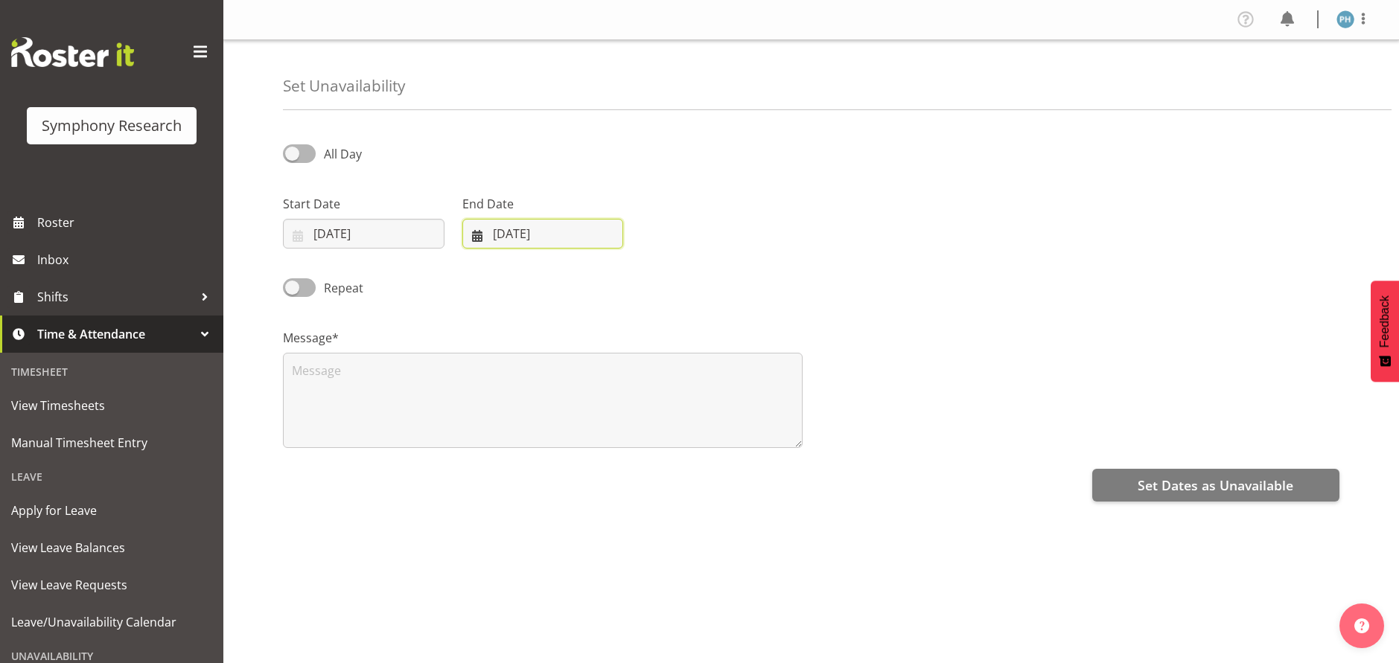
click at [536, 238] on input "09/10/2025" at bounding box center [543, 234] width 162 height 30
click at [484, 435] on link "19" at bounding box center [492, 439] width 30 height 28
type input "19/10/2025"
click at [432, 418] on textarea at bounding box center [543, 400] width 520 height 95
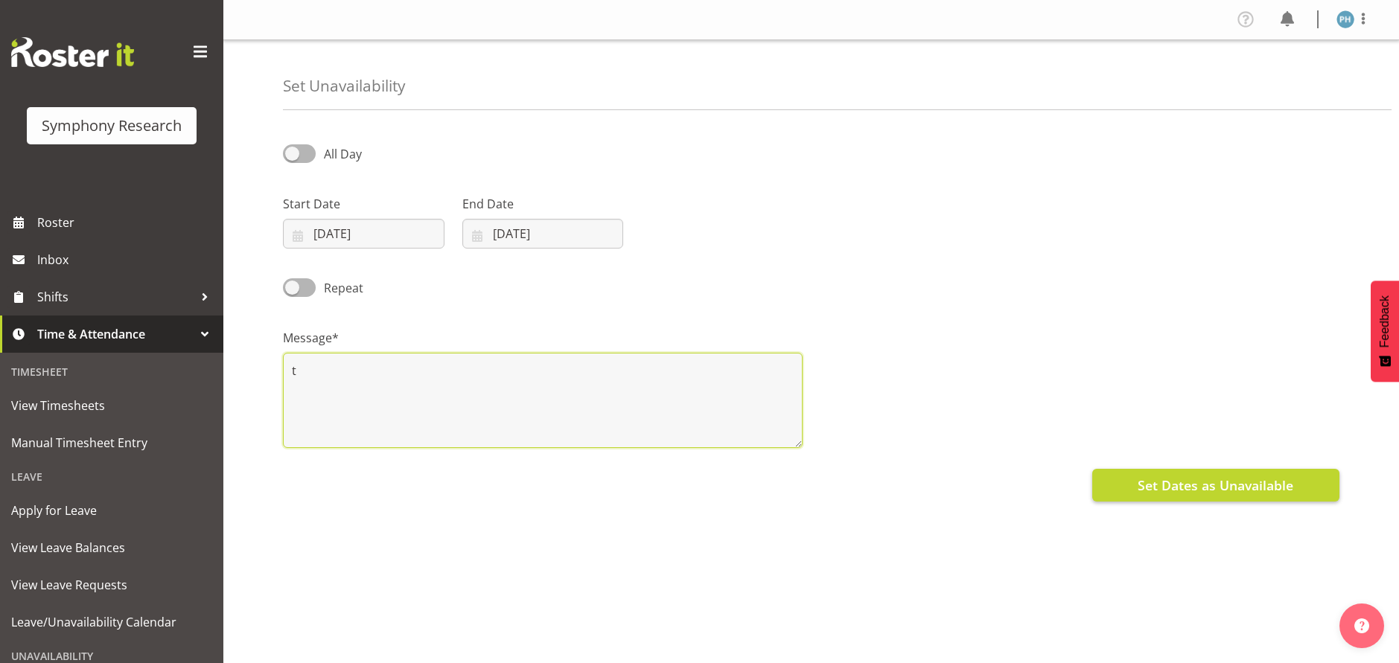
type textarea "t"
click at [1149, 489] on span "Set Dates as Unavailable" at bounding box center [1215, 485] width 156 height 19
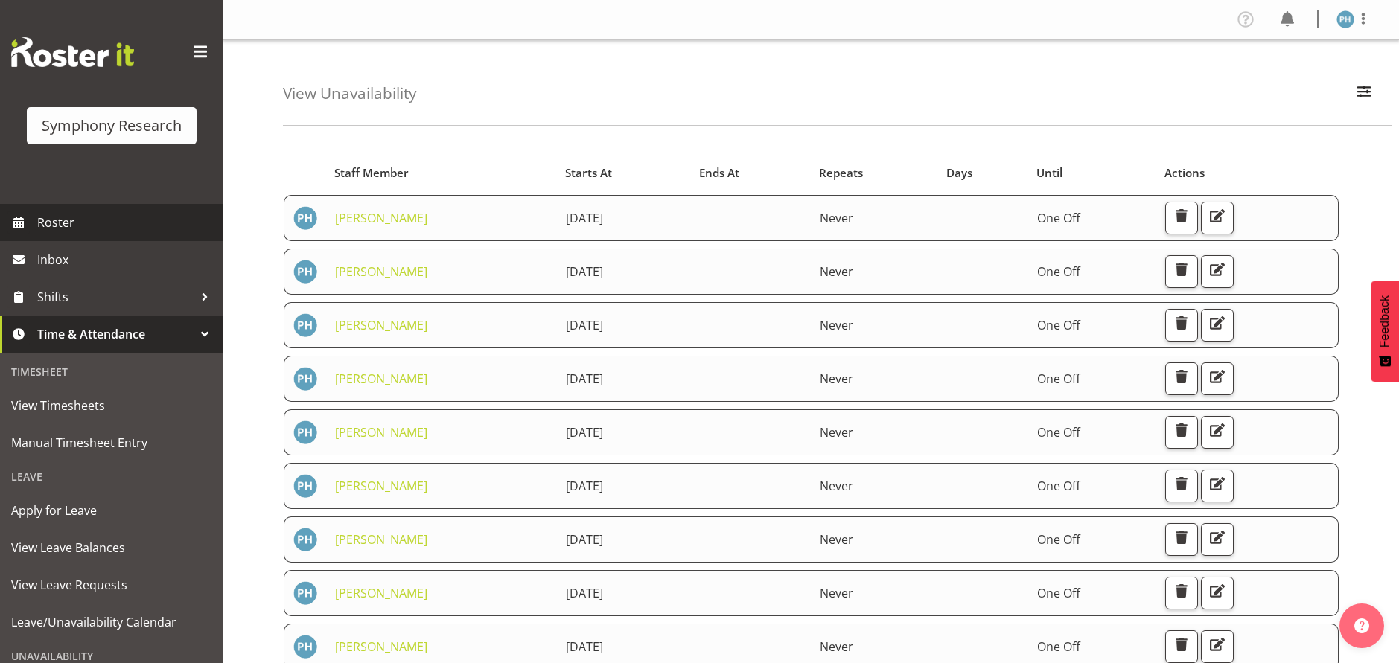
click at [51, 223] on span "Roster" at bounding box center [126, 222] width 179 height 22
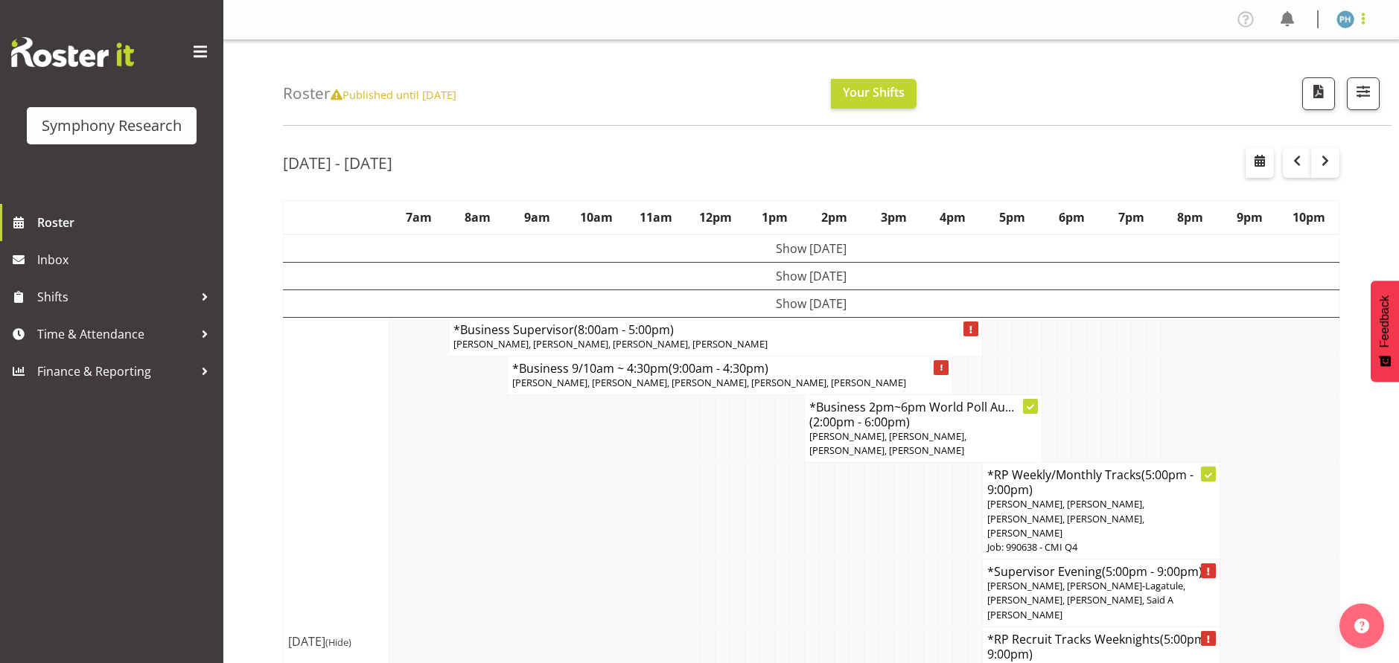
click at [1358, 21] on span at bounding box center [1363, 19] width 18 height 18
click at [1274, 81] on link "Log Out" at bounding box center [1300, 78] width 143 height 27
